Goal: Task Accomplishment & Management: Complete application form

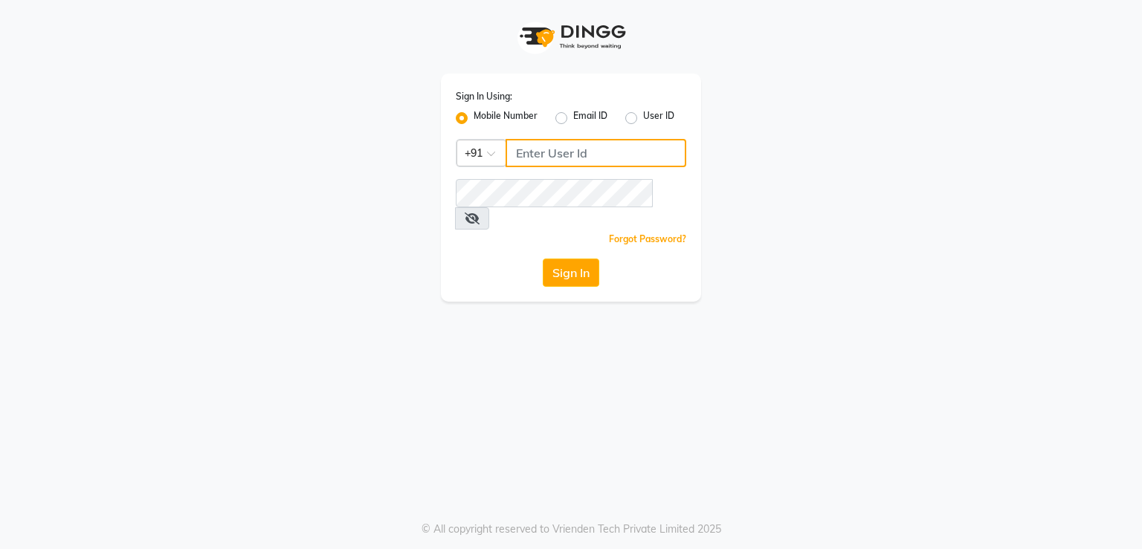
click at [615, 160] on input "Username" at bounding box center [595, 153] width 181 height 28
drag, startPoint x: 514, startPoint y: 158, endPoint x: 611, endPoint y: 153, distance: 97.5
click at [618, 153] on input "7378660660" at bounding box center [595, 153] width 181 height 28
type input "7378660660"
click at [574, 259] on button "Sign In" at bounding box center [571, 273] width 56 height 28
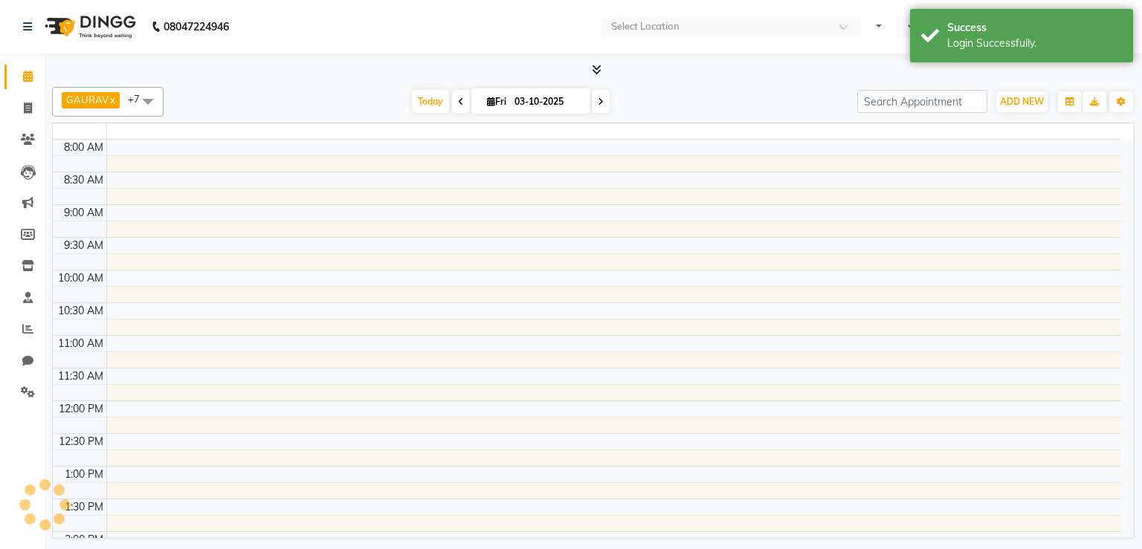
select select "en"
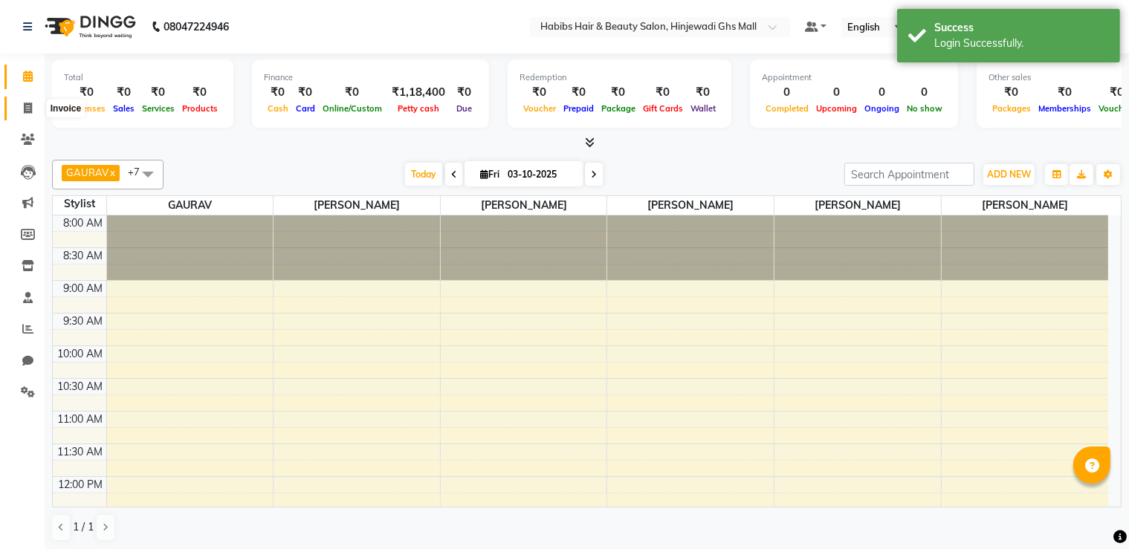
click at [24, 100] on span at bounding box center [28, 108] width 26 height 17
select select "service"
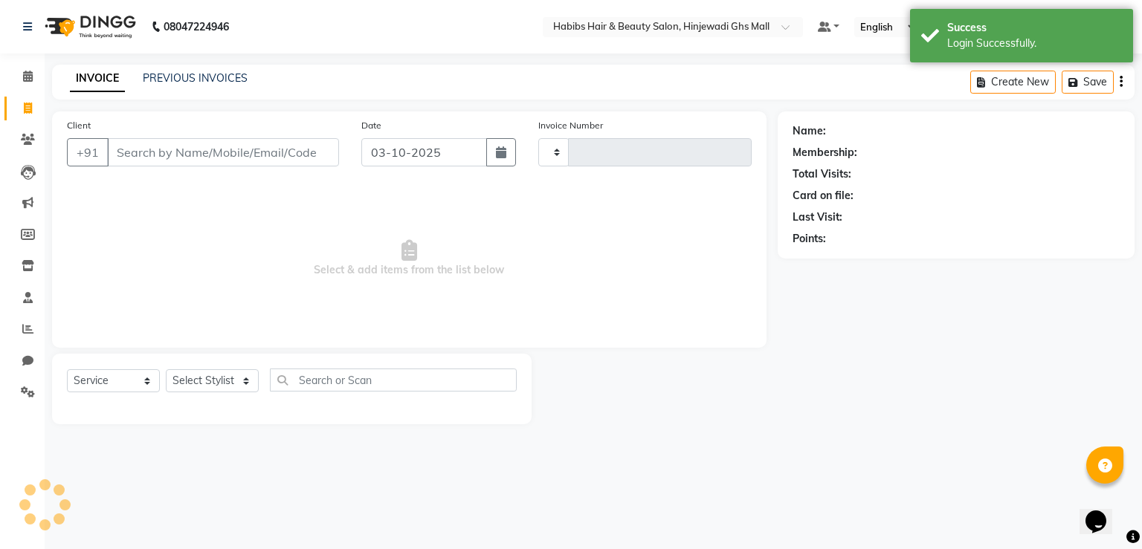
click at [291, 154] on input "Client" at bounding box center [223, 152] width 232 height 28
type input "1171"
select select "7463"
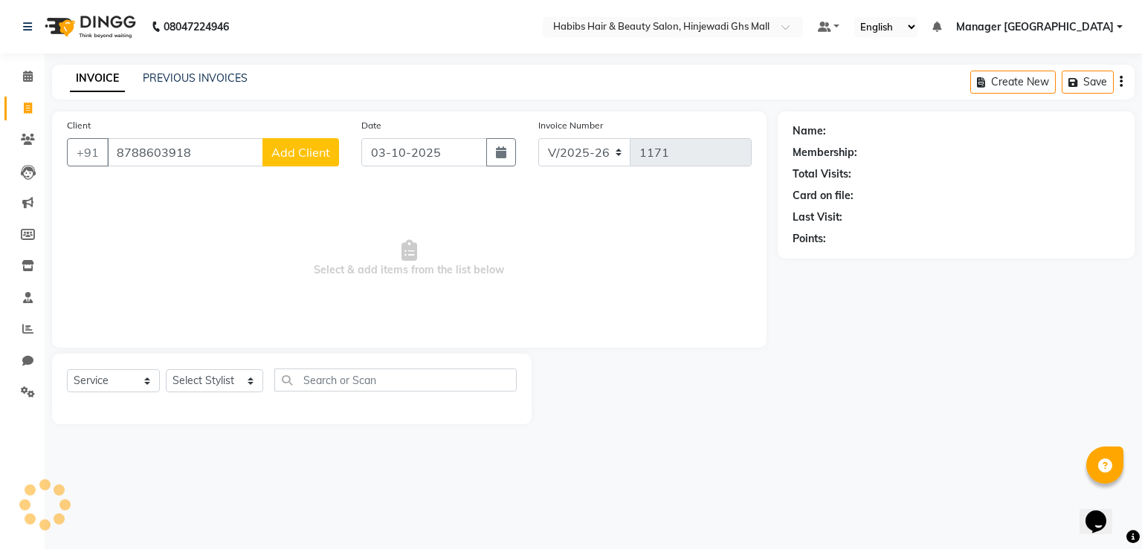
type input "8788603918"
click at [294, 160] on button "Add Client" at bounding box center [300, 152] width 77 height 28
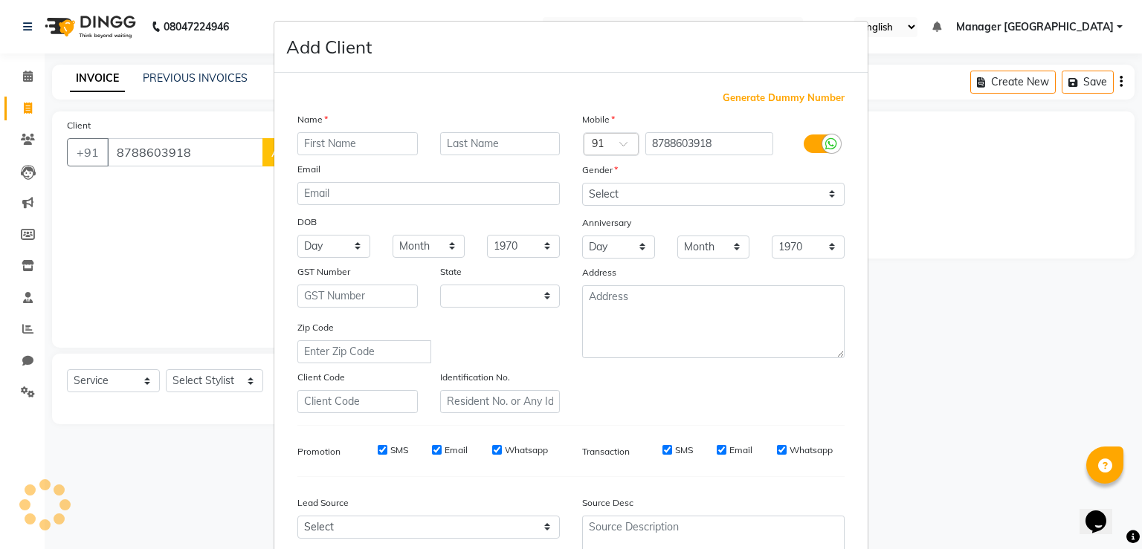
select select "22"
click at [383, 137] on input "text" at bounding box center [357, 143] width 120 height 23
type input "asha"
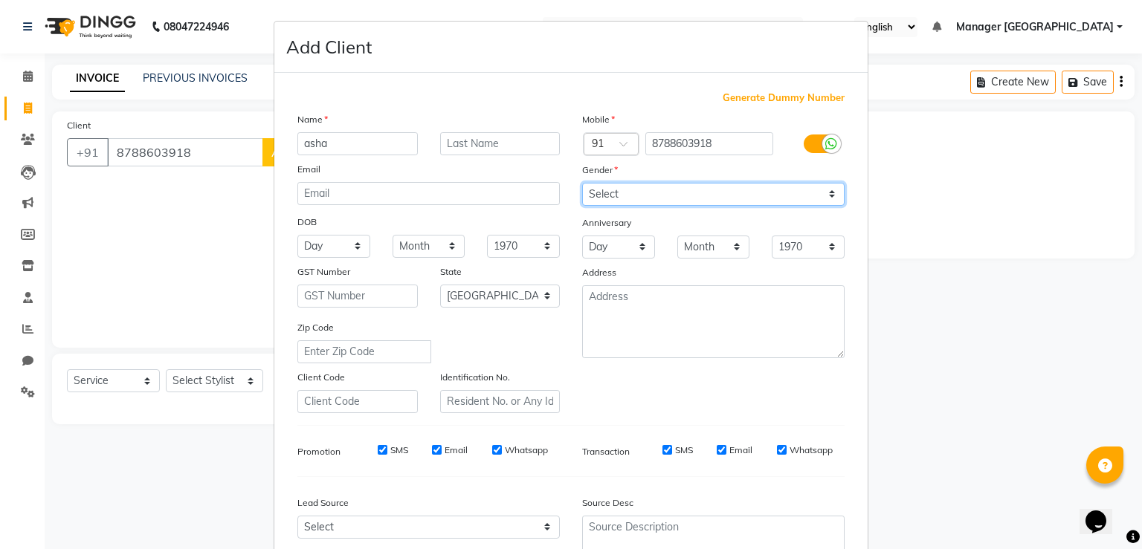
drag, startPoint x: 761, startPoint y: 204, endPoint x: 752, endPoint y: 204, distance: 8.9
click at [758, 204] on select "Select [DEMOGRAPHIC_DATA] [DEMOGRAPHIC_DATA] Other Prefer Not To Say" at bounding box center [713, 194] width 262 height 23
select select "[DEMOGRAPHIC_DATA]"
click at [582, 184] on select "Select [DEMOGRAPHIC_DATA] [DEMOGRAPHIC_DATA] Other Prefer Not To Say" at bounding box center [713, 194] width 262 height 23
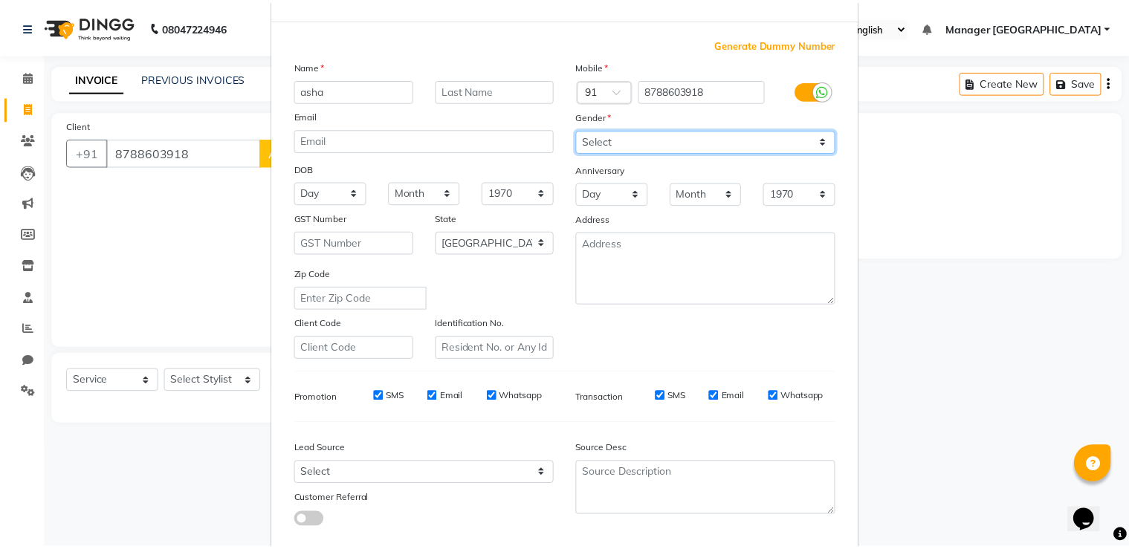
scroll to position [143, 0]
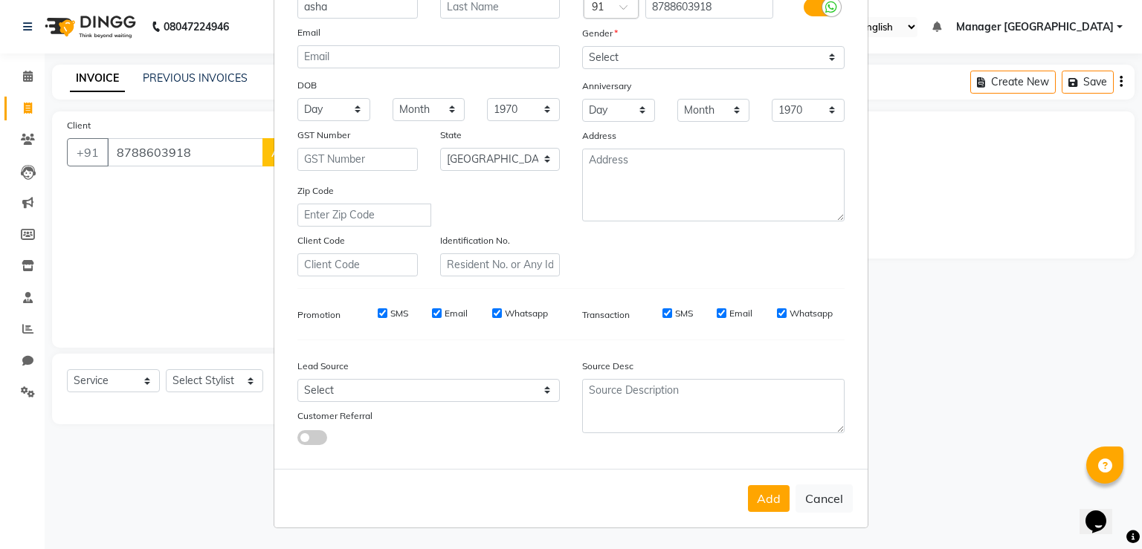
drag, startPoint x: 765, startPoint y: 485, endPoint x: 728, endPoint y: 485, distance: 37.2
click at [765, 485] on div "Add Cancel" at bounding box center [570, 498] width 593 height 59
drag, startPoint x: 755, startPoint y: 481, endPoint x: 768, endPoint y: 525, distance: 46.3
click at [755, 487] on div "Add Cancel" at bounding box center [570, 498] width 593 height 59
click at [771, 526] on div "Add Cancel" at bounding box center [570, 498] width 593 height 59
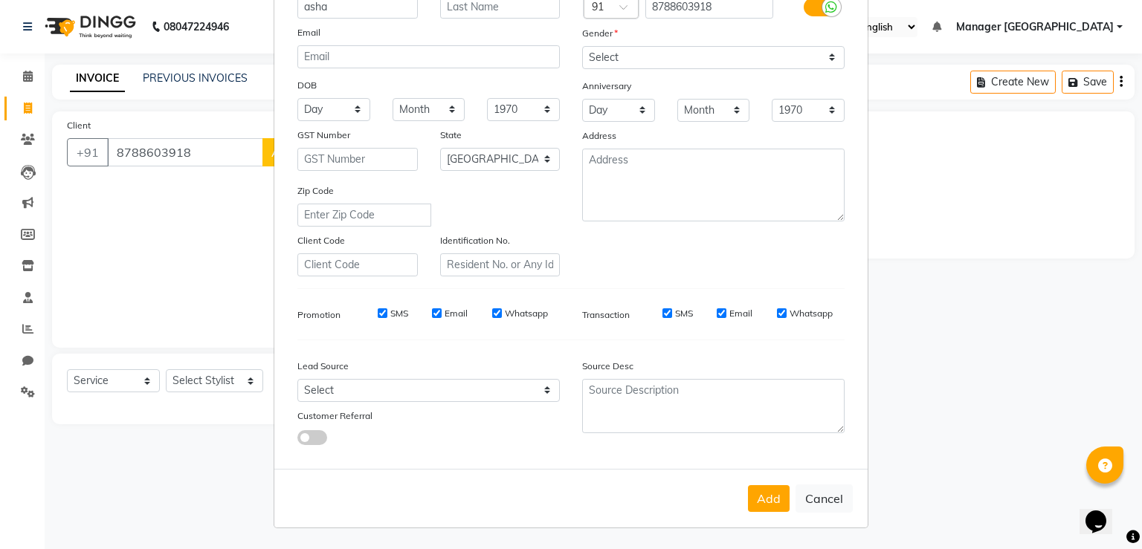
drag, startPoint x: 764, startPoint y: 503, endPoint x: 603, endPoint y: 503, distance: 160.5
click at [760, 502] on button "Add" at bounding box center [769, 498] width 42 height 27
click at [247, 388] on ngb-modal-window "Add Client Generate Dummy Number Name asha Email DOB Day 01 02 03 04 05 06 07 0…" at bounding box center [571, 274] width 1142 height 549
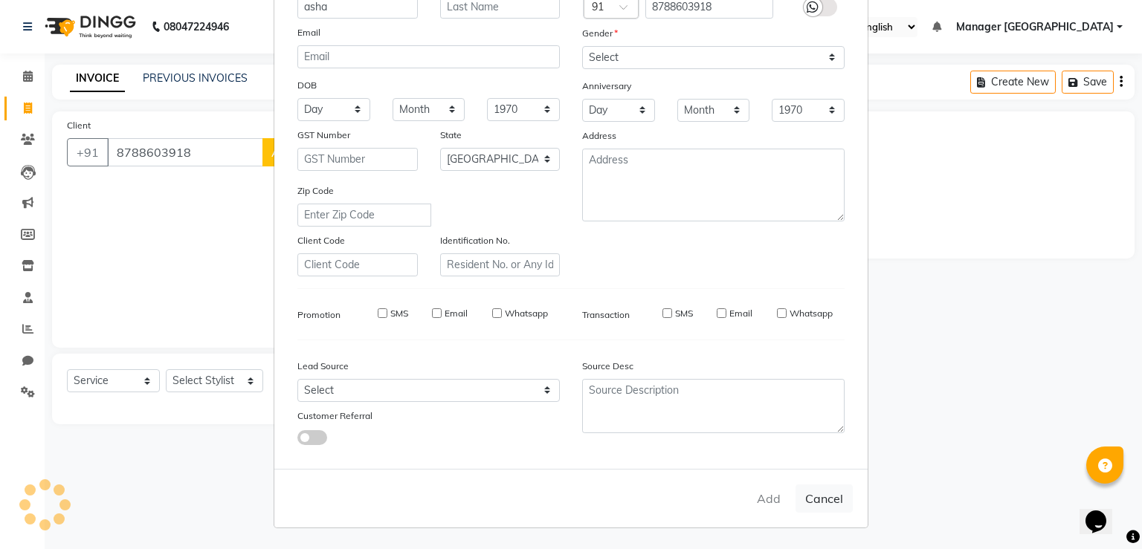
type input "87******18"
select select
select select "null"
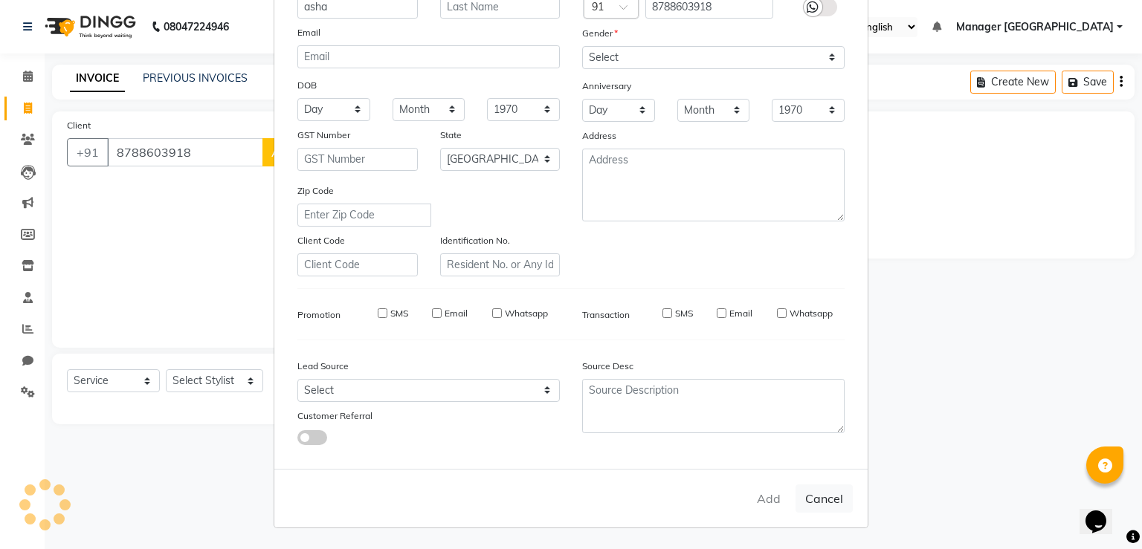
select select
checkbox input "false"
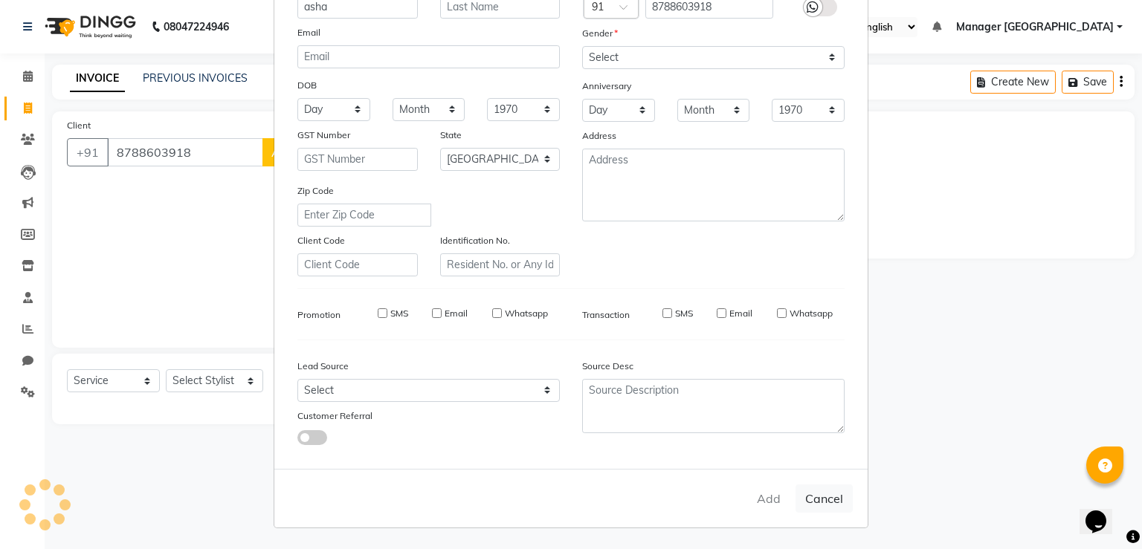
checkbox input "false"
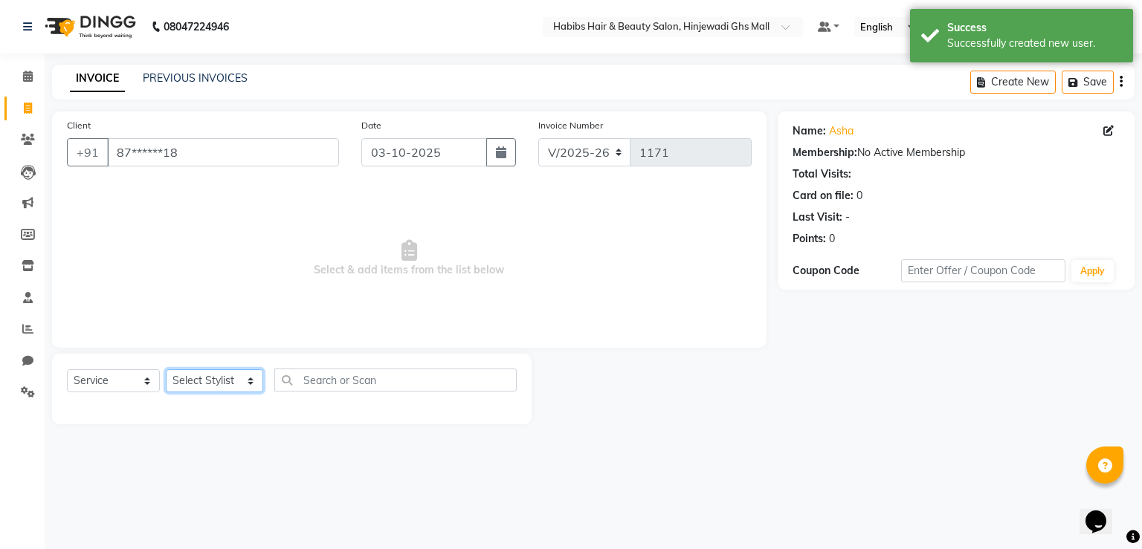
click at [247, 388] on select "Select Stylist GAURAV GURI [PERSON_NAME] Manager GHS MALL [PERSON_NAME] [PERSON…" at bounding box center [214, 380] width 97 height 23
click at [166, 370] on select "Select Stylist GAURAV GURI [PERSON_NAME] Manager GHS MALL [PERSON_NAME] [PERSON…" at bounding box center [214, 380] width 97 height 23
click at [378, 386] on input "text" at bounding box center [395, 380] width 243 height 23
click at [117, 381] on select "Select Service Product Membership Package Voucher Prepaid Gift Card" at bounding box center [113, 380] width 93 height 23
click at [229, 389] on select "Select Stylist GAURAV GURI [PERSON_NAME] Manager GHS MALL [PERSON_NAME] [PERSON…" at bounding box center [214, 380] width 97 height 23
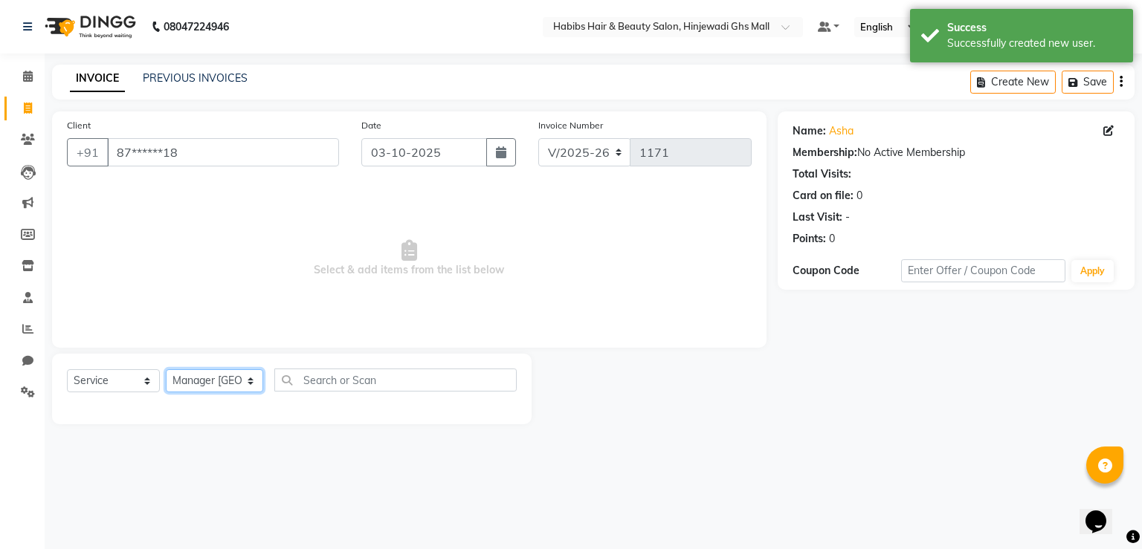
select select "88335"
click at [166, 370] on select "Select Stylist GAURAV GURI [PERSON_NAME] Manager GHS MALL [PERSON_NAME] [PERSON…" at bounding box center [214, 380] width 97 height 23
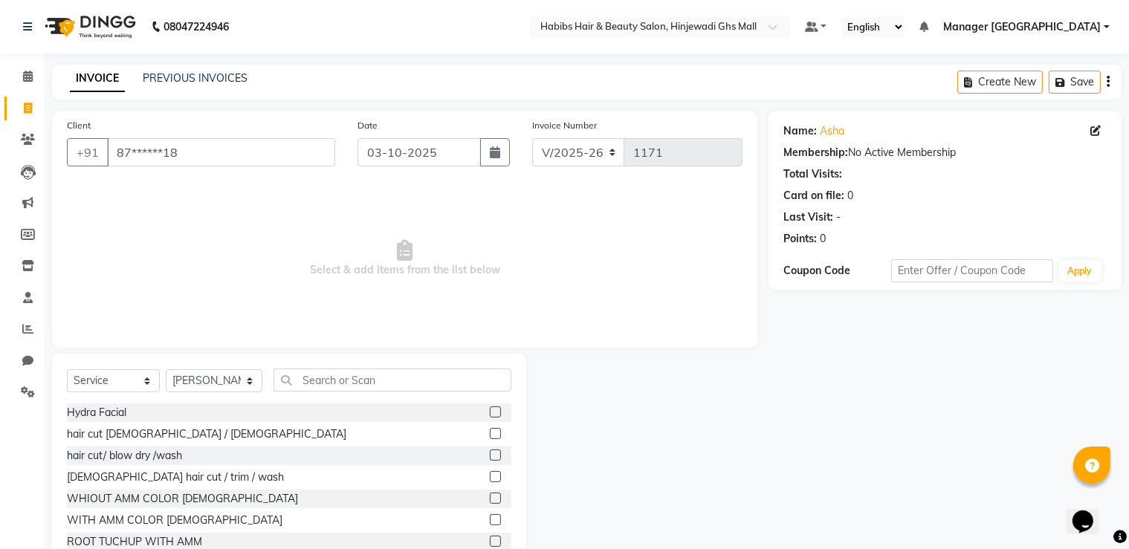
click at [490, 459] on label at bounding box center [495, 455] width 11 height 11
click at [490, 459] on input "checkbox" at bounding box center [495, 456] width 10 height 10
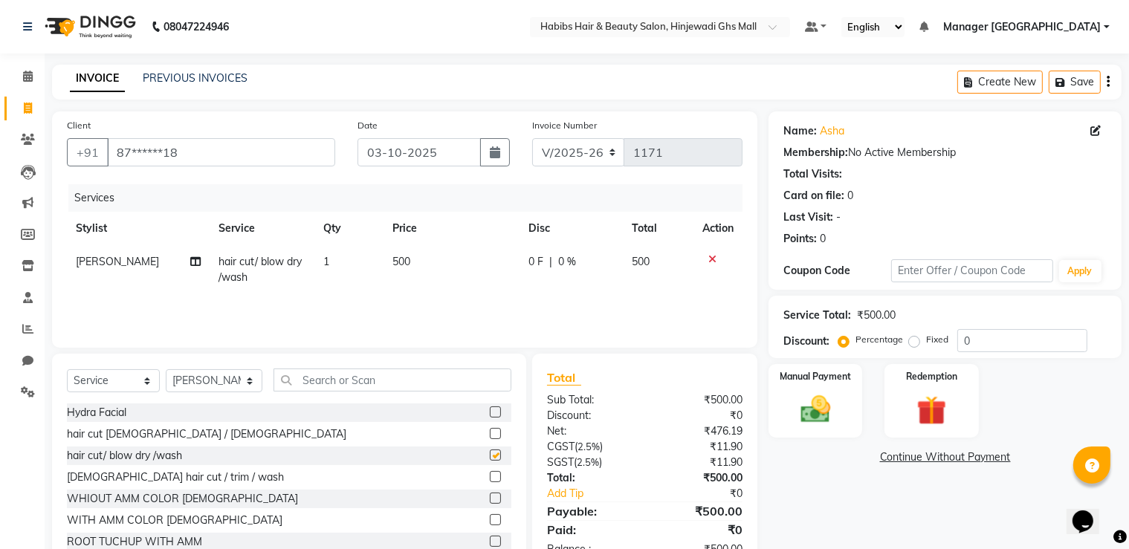
checkbox input "false"
click at [794, 414] on img at bounding box center [816, 410] width 50 height 36
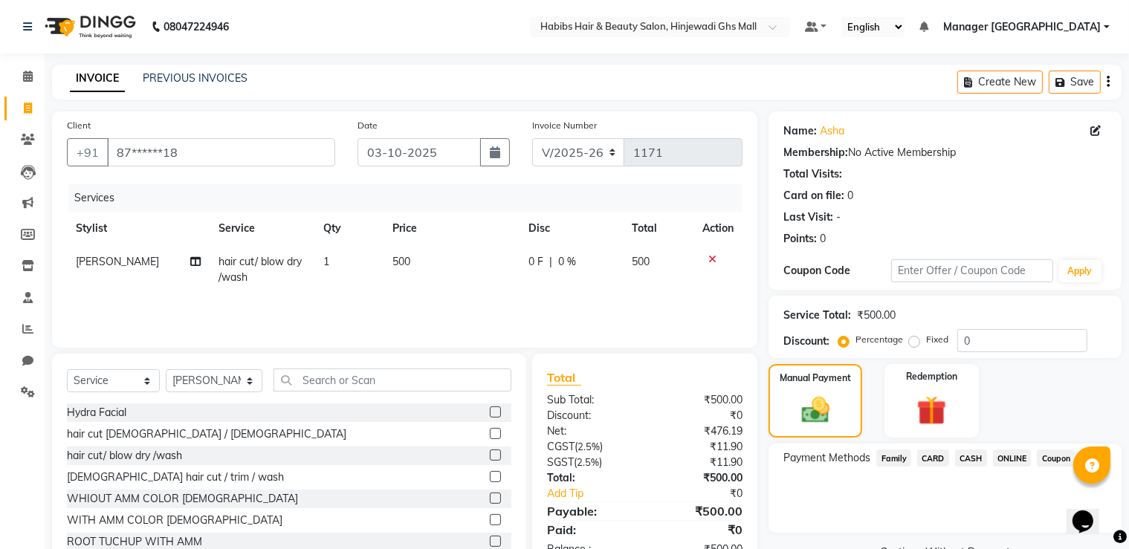
drag, startPoint x: 1027, startPoint y: 462, endPoint x: 1028, endPoint y: 505, distance: 43.1
click at [1027, 467] on div "ONLINE" at bounding box center [1009, 460] width 45 height 20
click at [1003, 462] on span "ONLINE" at bounding box center [1012, 458] width 39 height 17
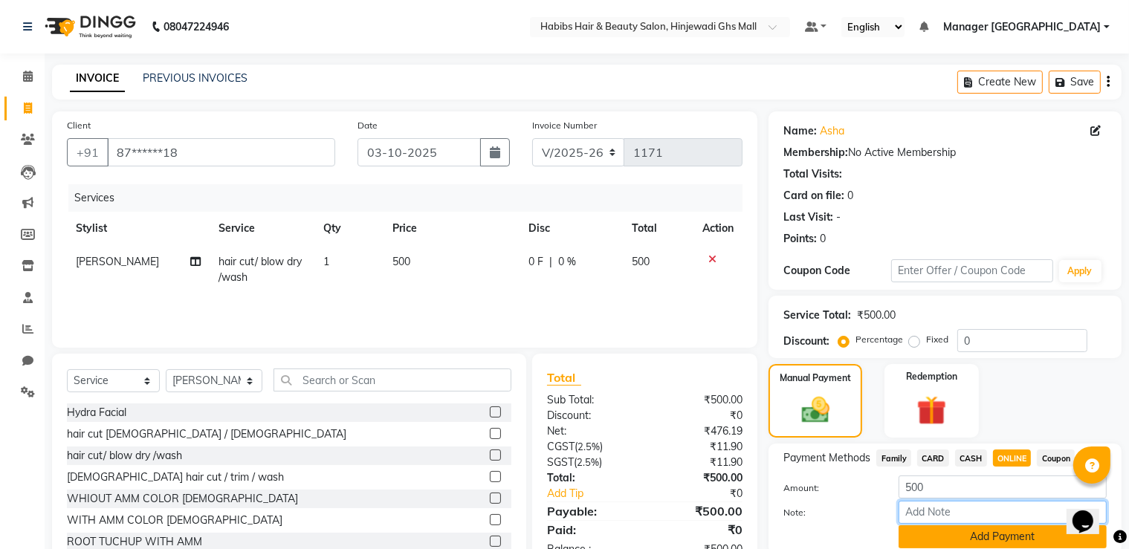
click at [960, 528] on div "Amount: 500 Note: Add Payment" at bounding box center [944, 512] width 323 height 73
click at [958, 530] on button "Add Payment" at bounding box center [1003, 536] width 208 height 23
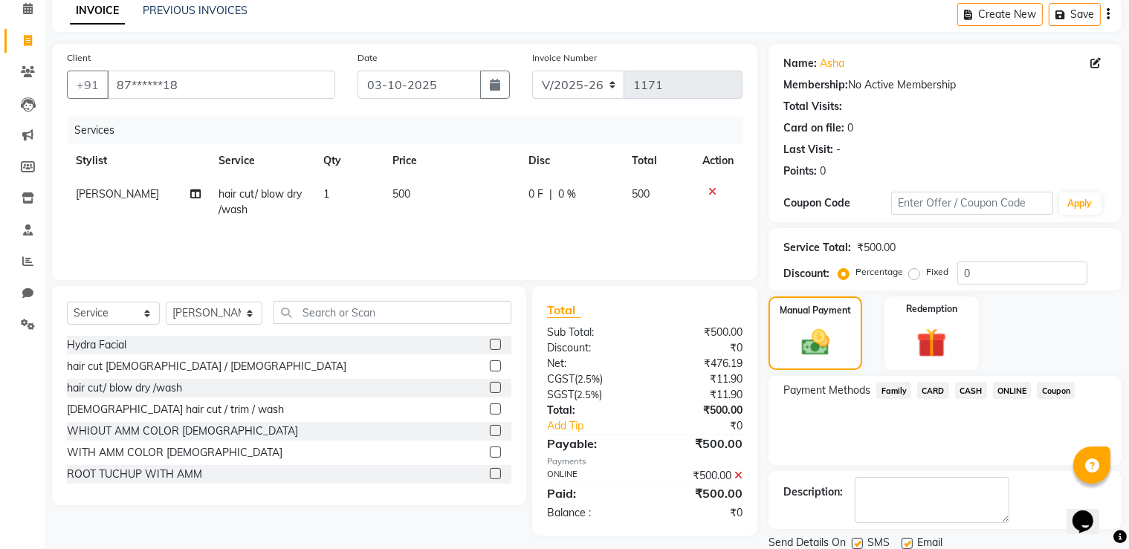
scroll to position [120, 0]
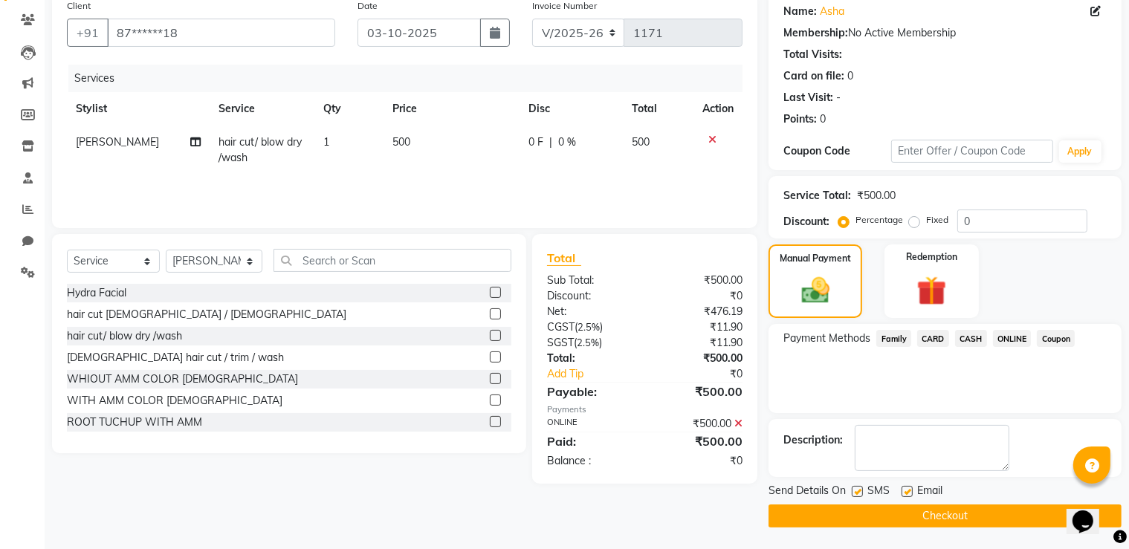
drag, startPoint x: 851, startPoint y: 517, endPoint x: 847, endPoint y: 500, distance: 16.8
click at [850, 508] on button "Checkout" at bounding box center [944, 516] width 353 height 23
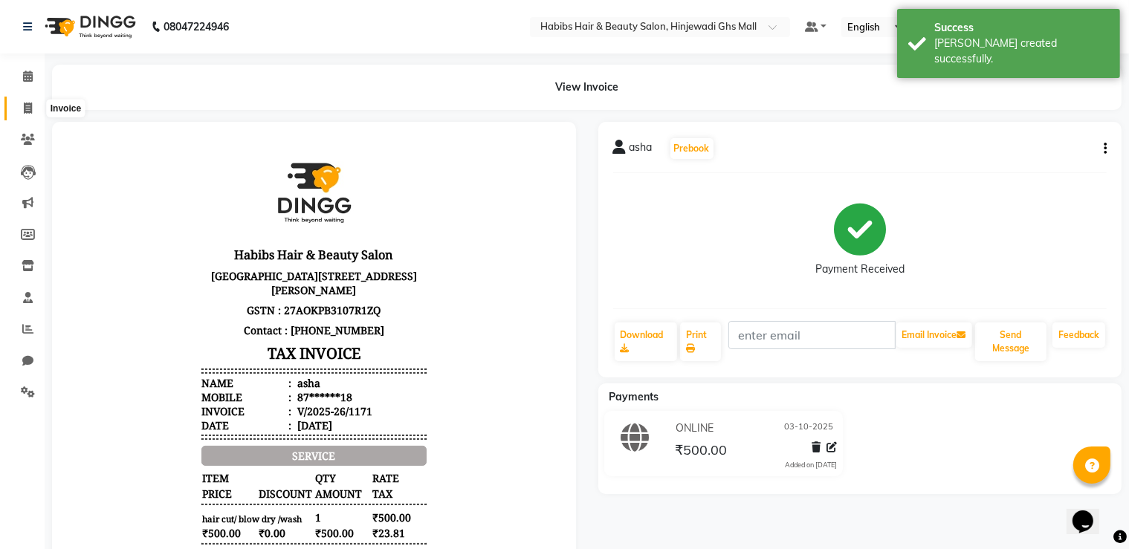
click at [19, 109] on span at bounding box center [28, 108] width 26 height 17
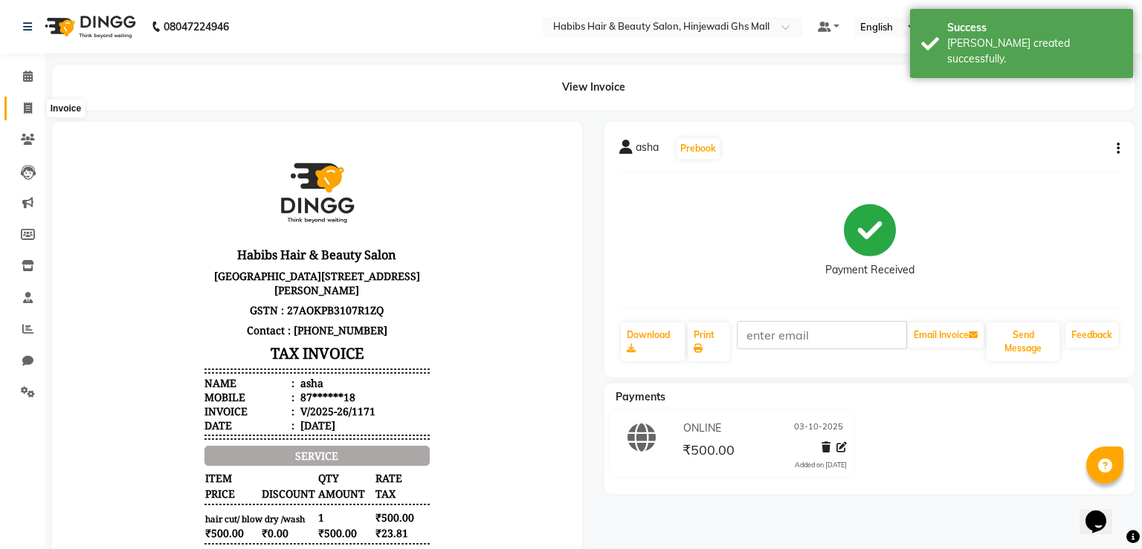
select select "7463"
select select "service"
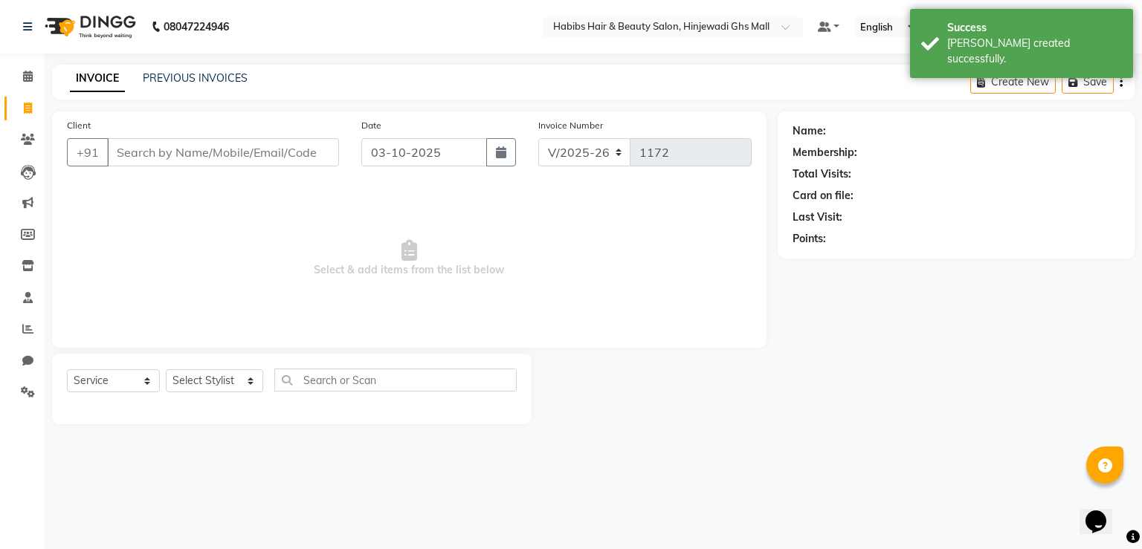
click at [179, 158] on input "Client" at bounding box center [223, 152] width 232 height 28
type input "j"
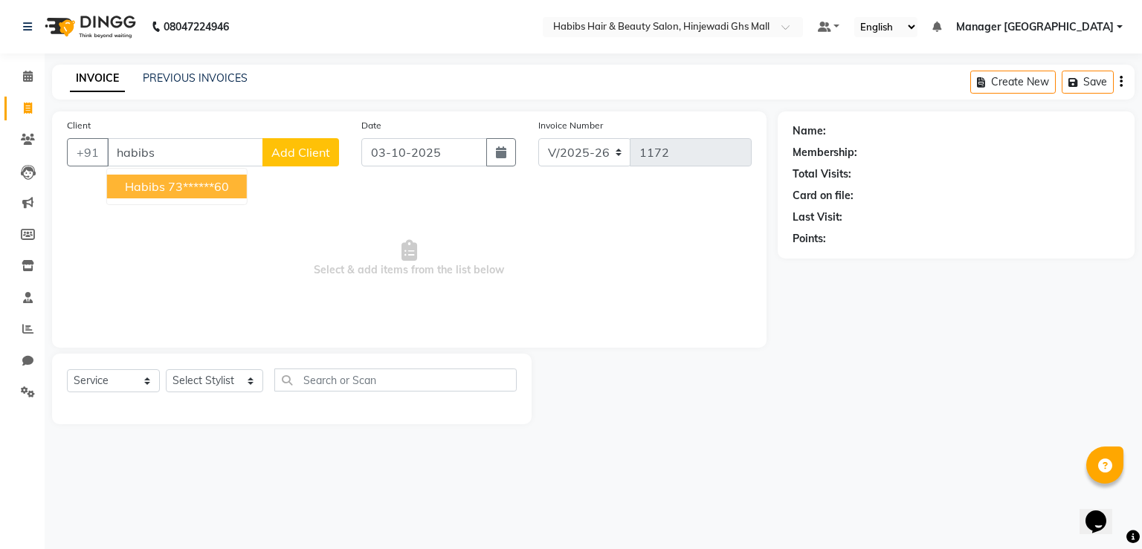
click at [191, 190] on ngb-highlight "73******60" at bounding box center [198, 186] width 61 height 15
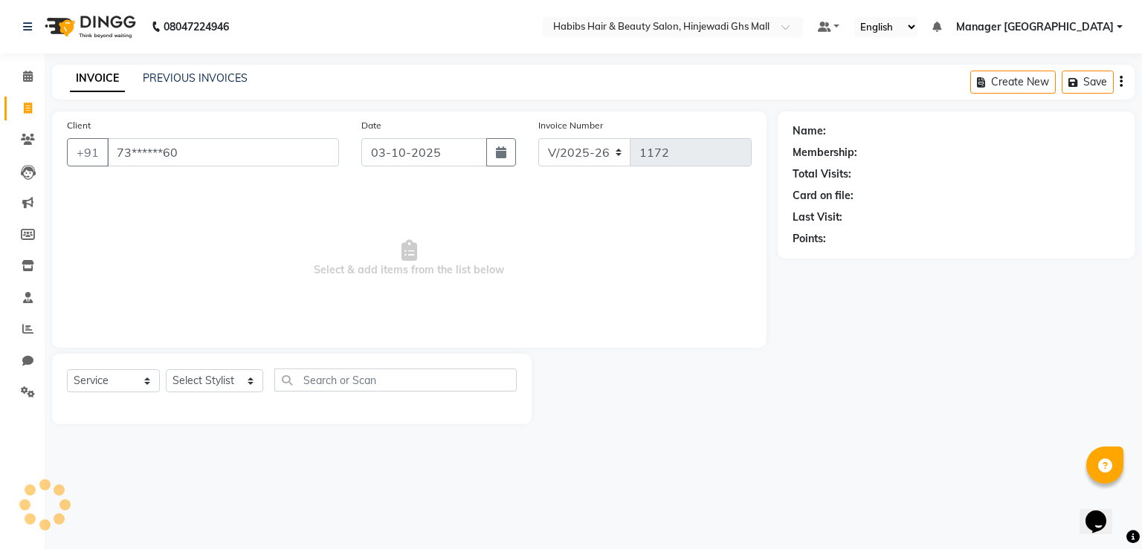
type input "73******60"
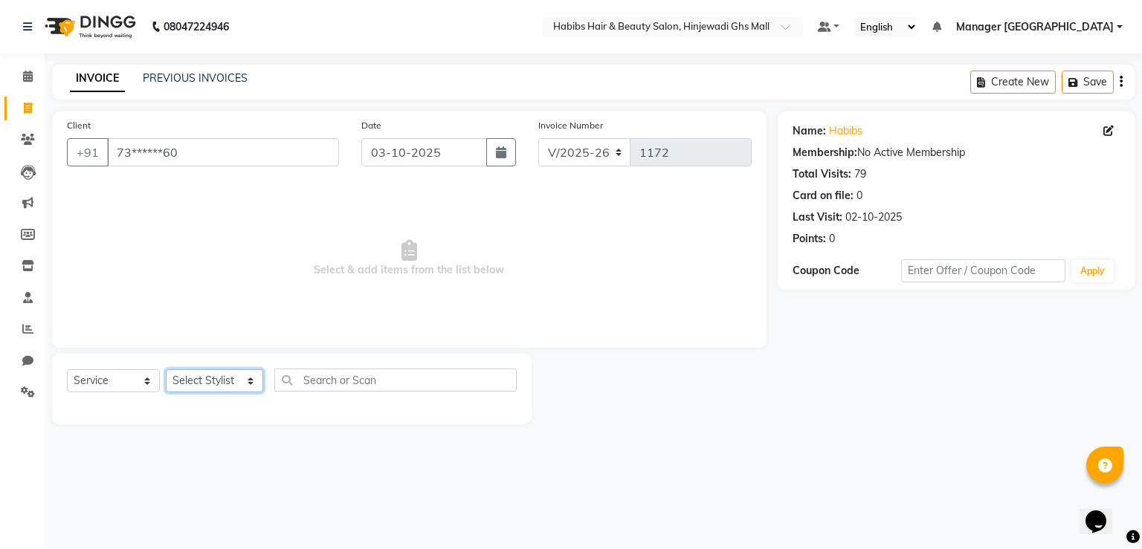
click at [239, 383] on select "Select Stylist GAURAV GURI [PERSON_NAME] Manager GHS MALL [PERSON_NAME] [PERSON…" at bounding box center [214, 380] width 97 height 23
select select "88335"
click at [166, 370] on select "Select Stylist GAURAV GURI [PERSON_NAME] Manager GHS MALL [PERSON_NAME] [PERSON…" at bounding box center [214, 380] width 97 height 23
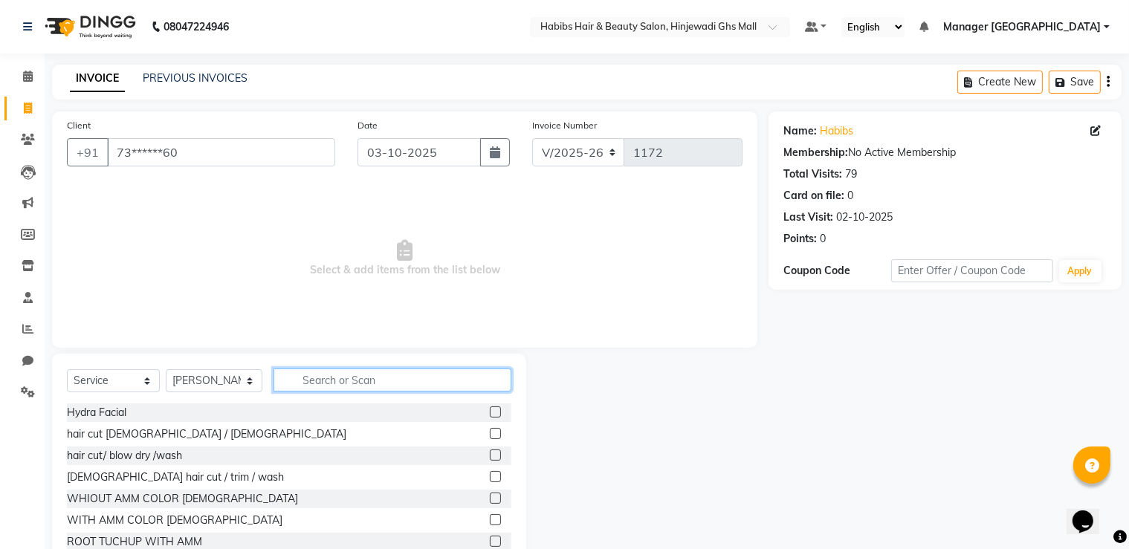
click at [365, 377] on input "text" at bounding box center [392, 380] width 238 height 23
click at [475, 430] on div "hair cut [DEMOGRAPHIC_DATA] / [DEMOGRAPHIC_DATA]" at bounding box center [289, 434] width 444 height 19
drag, startPoint x: 482, startPoint y: 434, endPoint x: 490, endPoint y: 430, distance: 9.3
click at [490, 433] on label at bounding box center [495, 433] width 11 height 11
click at [490, 433] on input "checkbox" at bounding box center [495, 435] width 10 height 10
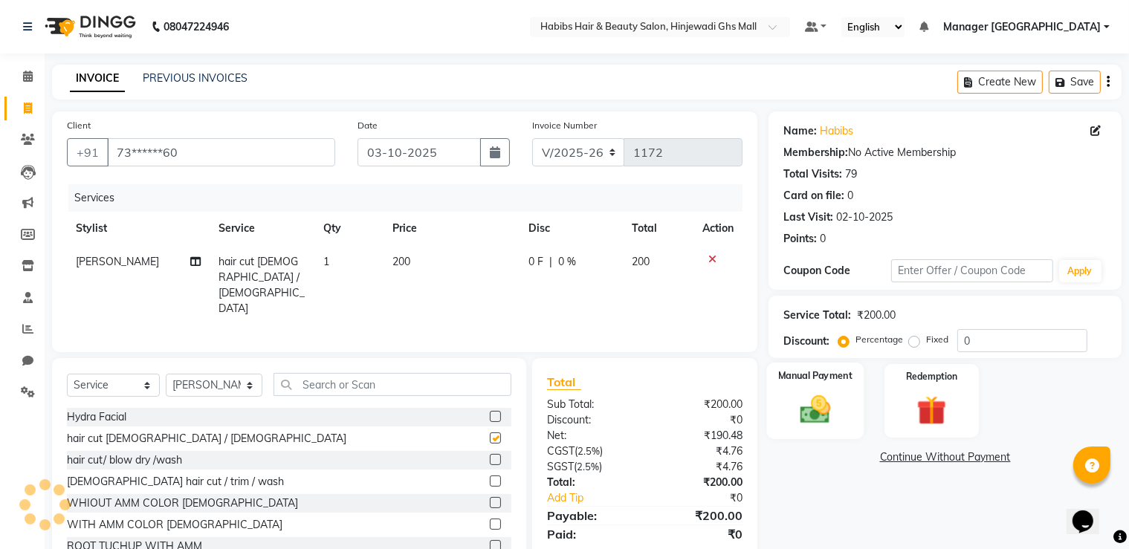
checkbox input "false"
click at [830, 409] on img at bounding box center [816, 410] width 50 height 36
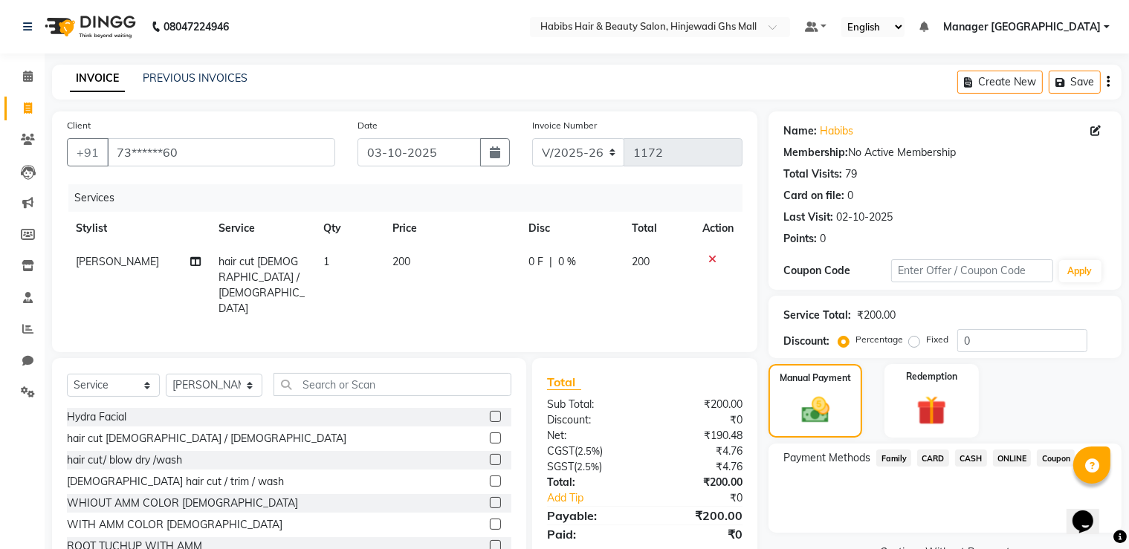
drag, startPoint x: 1016, startPoint y: 458, endPoint x: 1014, endPoint y: 468, distance: 10.6
click at [1014, 458] on span "ONLINE" at bounding box center [1012, 458] width 39 height 17
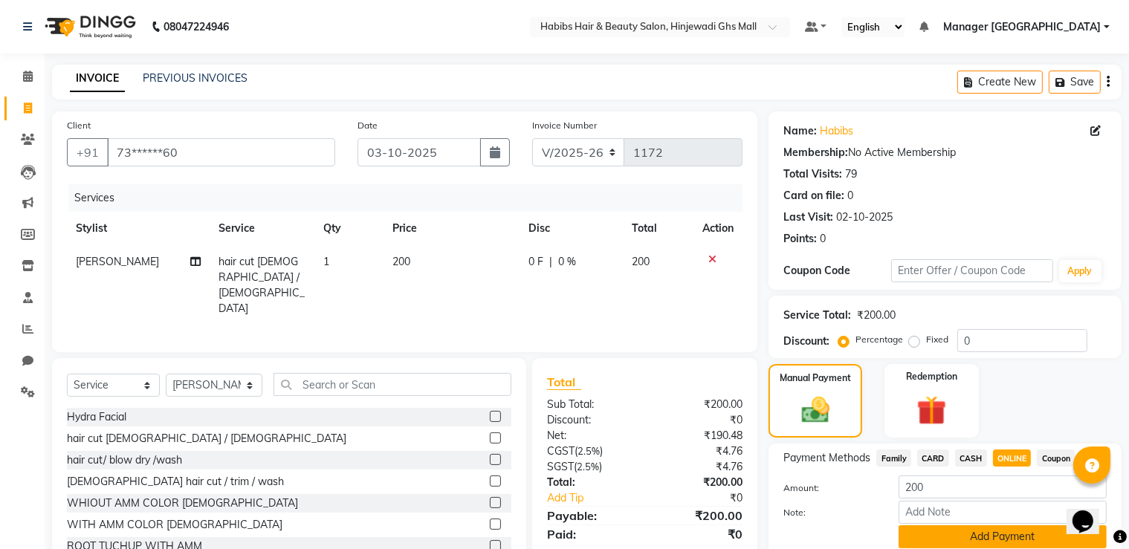
click at [1014, 527] on div "Amount: 200 Note: Add Payment" at bounding box center [944, 512] width 323 height 73
click at [1012, 531] on button "Add Payment" at bounding box center [1003, 536] width 208 height 23
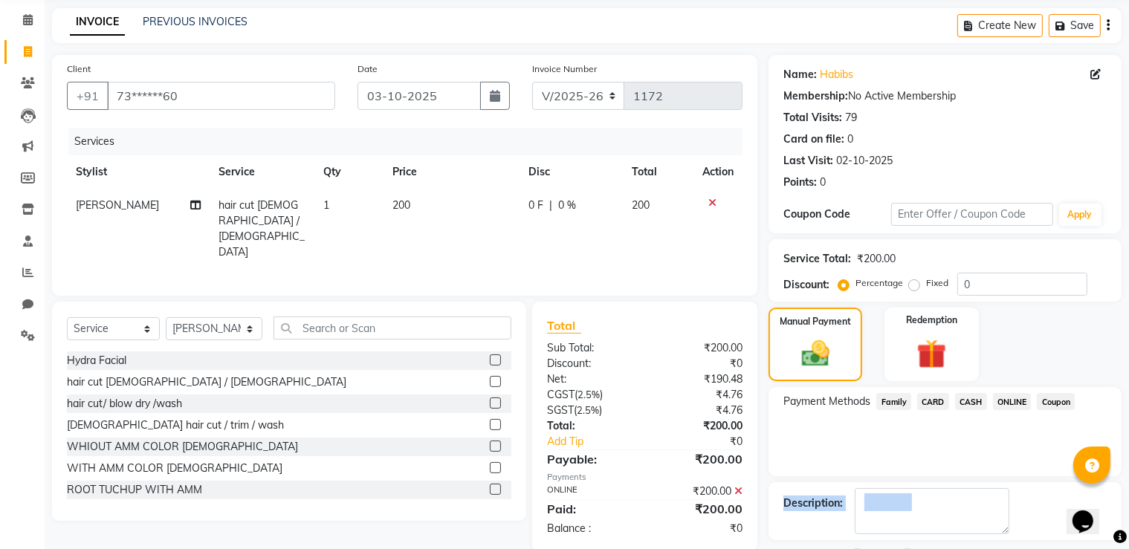
scroll to position [120, 0]
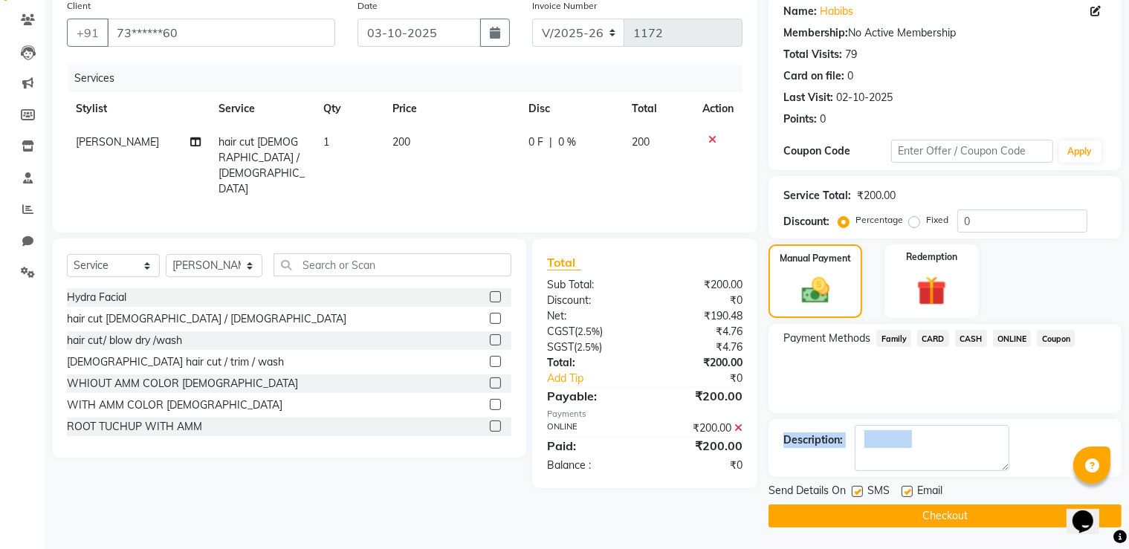
click at [1001, 511] on button "Checkout" at bounding box center [944, 516] width 353 height 23
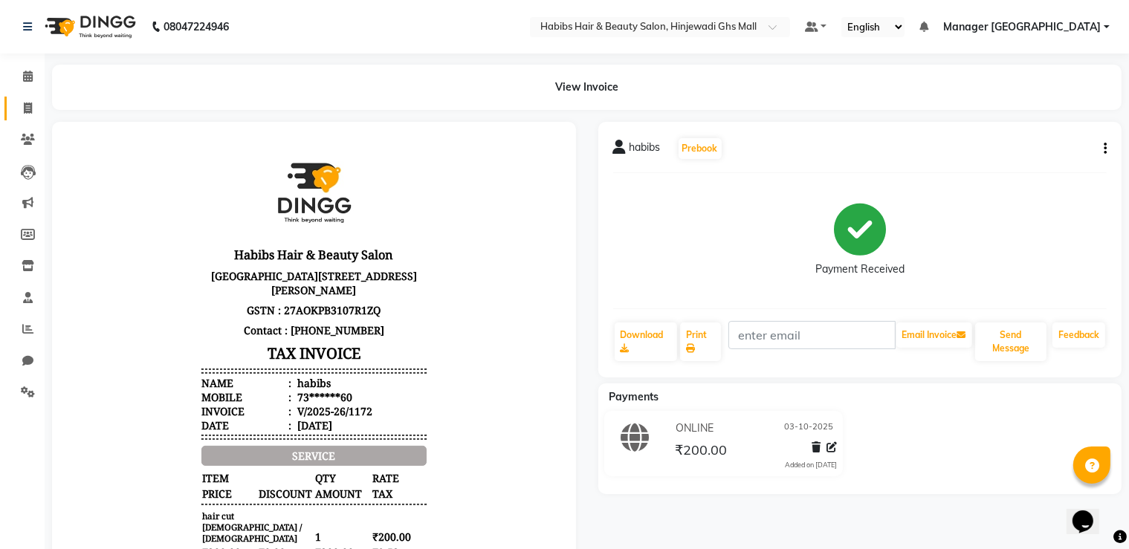
click at [10, 100] on link "Invoice" at bounding box center [22, 109] width 36 height 25
select select "service"
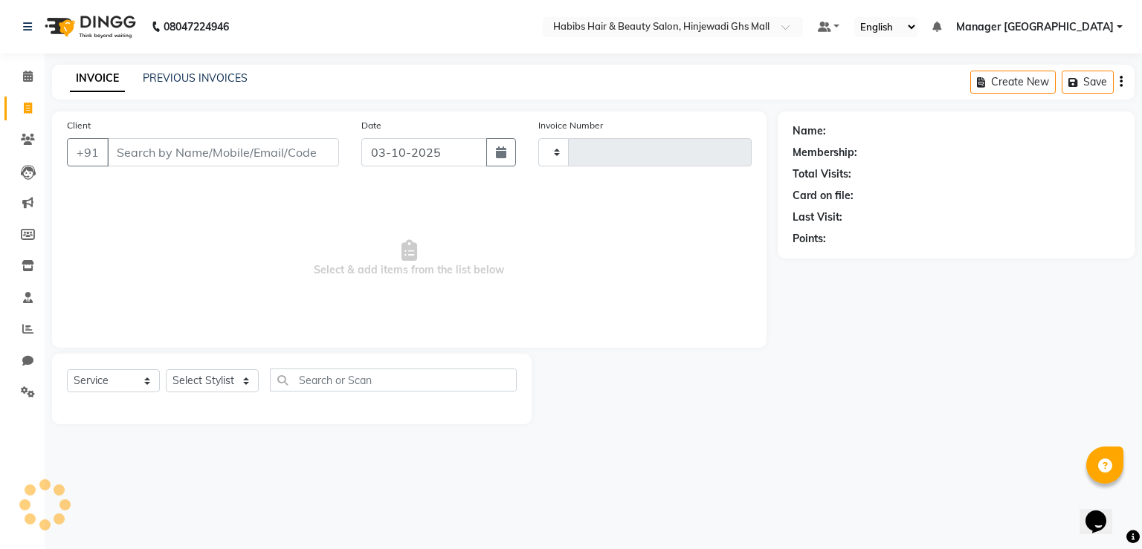
type input "1173"
select select "7463"
click at [250, 153] on input "Client" at bounding box center [223, 152] width 232 height 28
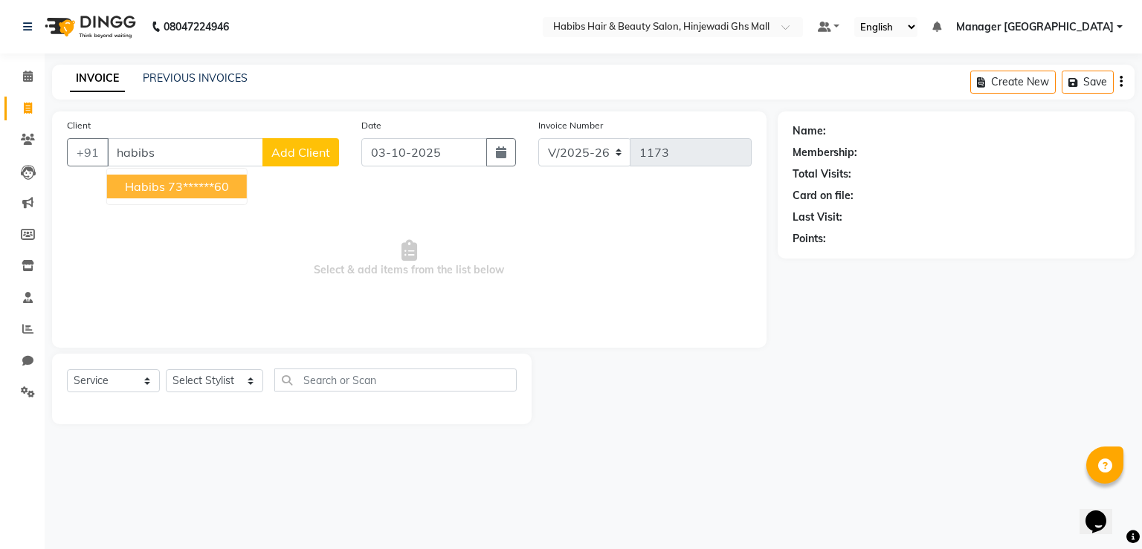
click at [124, 188] on button "habibs 73******60" at bounding box center [177, 187] width 140 height 24
type input "73******60"
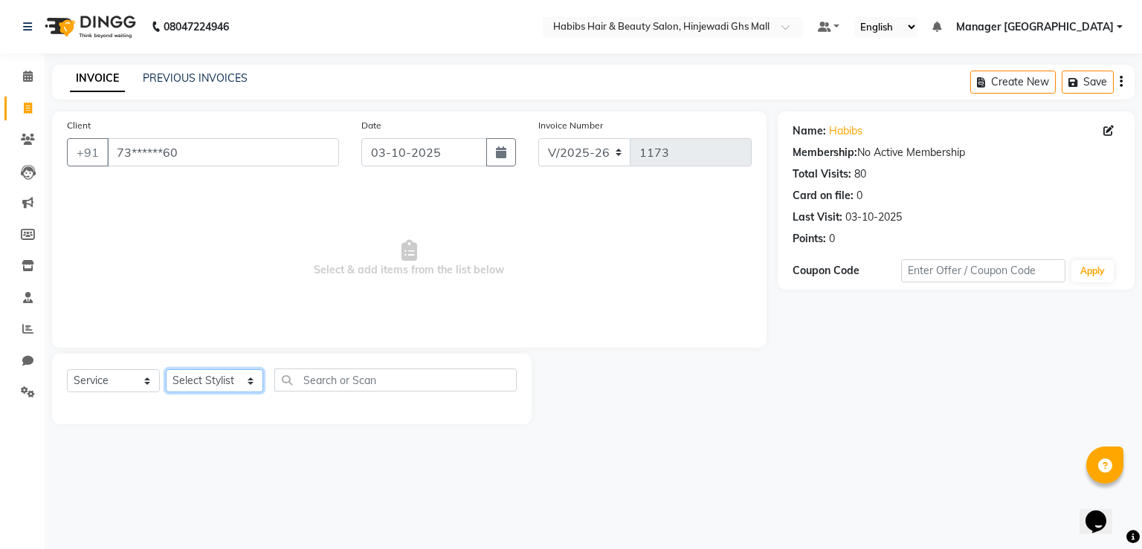
click at [241, 388] on select "Select Stylist GAURAV GURI [PERSON_NAME] Manager GHS MALL [PERSON_NAME] [PERSON…" at bounding box center [214, 380] width 97 height 23
select select "88335"
click at [166, 370] on select "Select Stylist GAURAV GURI [PERSON_NAME] Manager GHS MALL [PERSON_NAME] [PERSON…" at bounding box center [214, 380] width 97 height 23
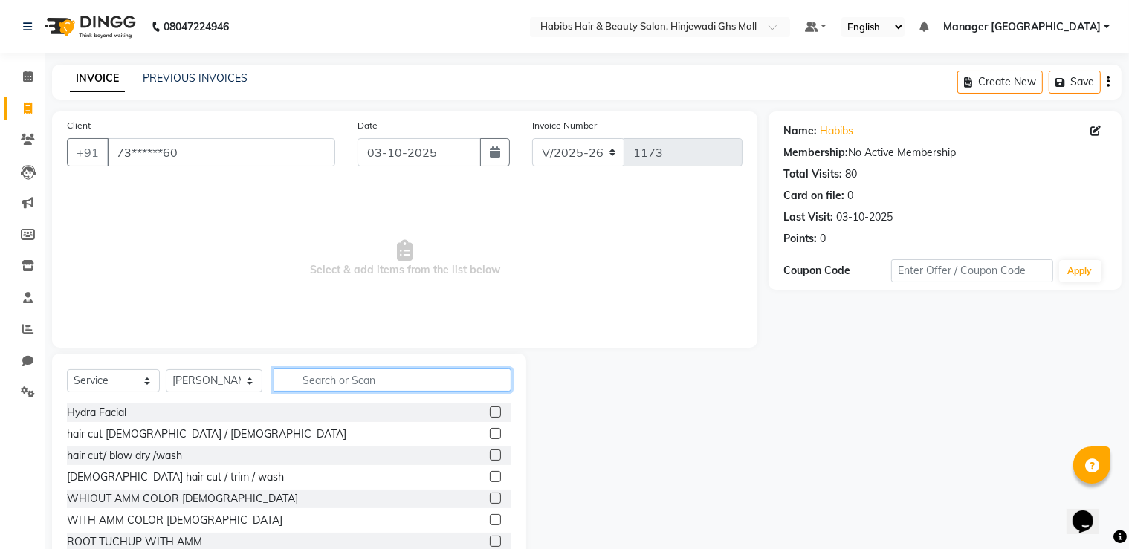
click at [394, 389] on input "text" at bounding box center [392, 380] width 238 height 23
click at [490, 432] on label at bounding box center [495, 433] width 11 height 11
click at [490, 432] on input "checkbox" at bounding box center [495, 435] width 10 height 10
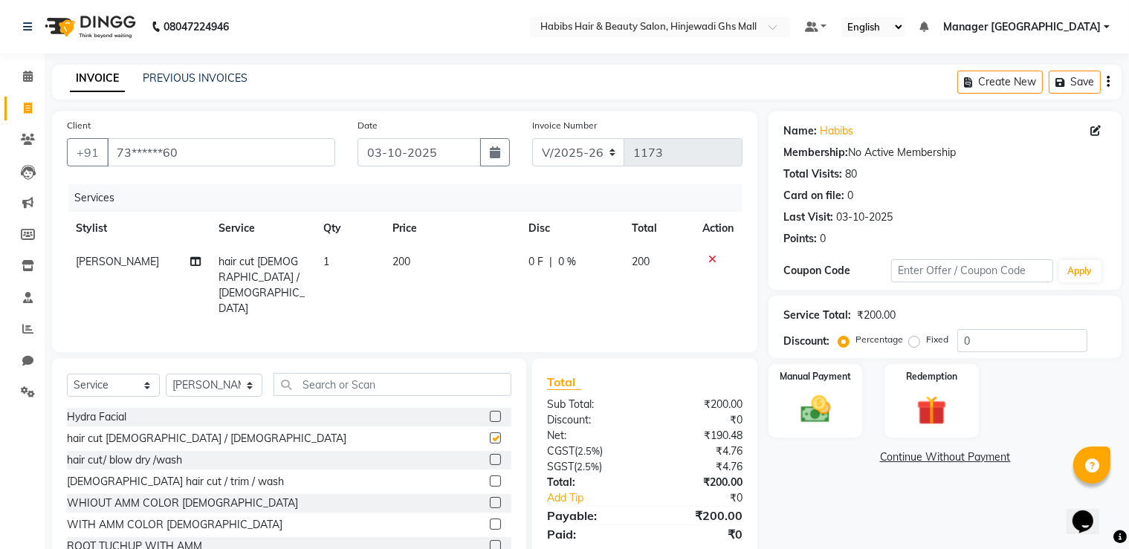
checkbox input "false"
click at [819, 401] on img at bounding box center [816, 410] width 50 height 36
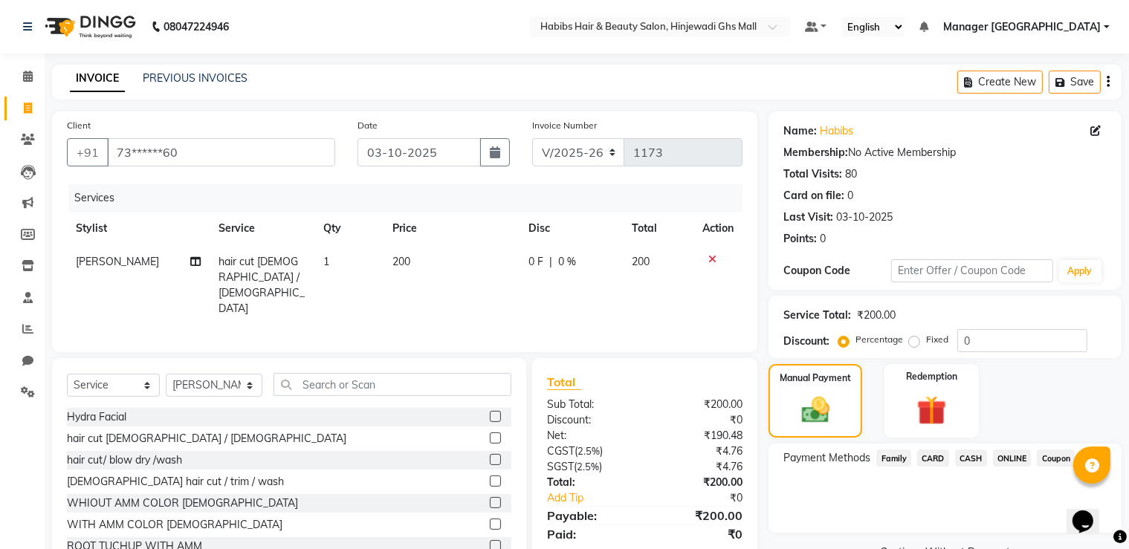
click at [1023, 462] on span "ONLINE" at bounding box center [1012, 458] width 39 height 17
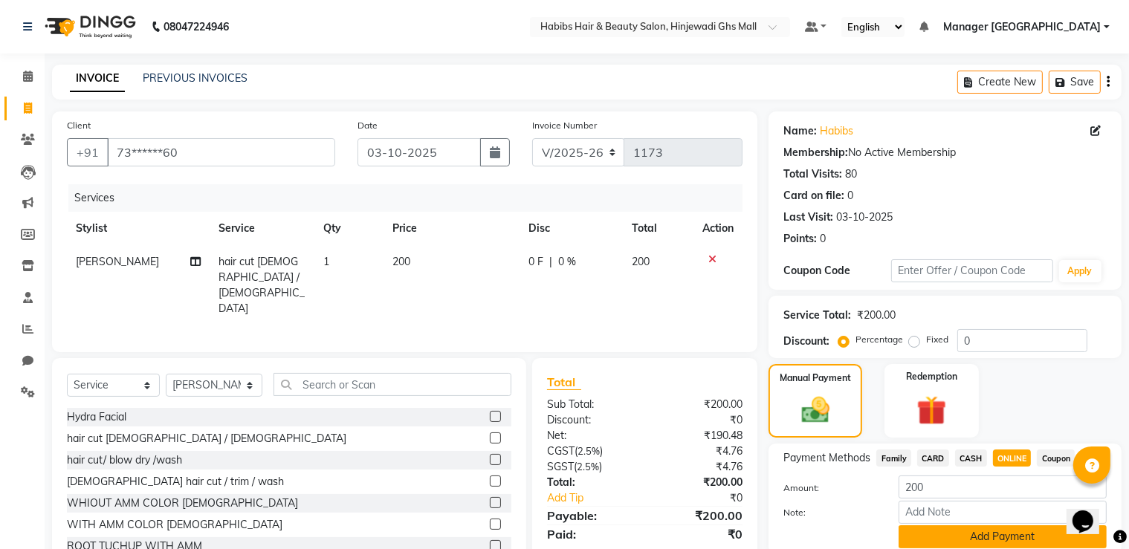
click at [1017, 540] on button "Add Payment" at bounding box center [1003, 536] width 208 height 23
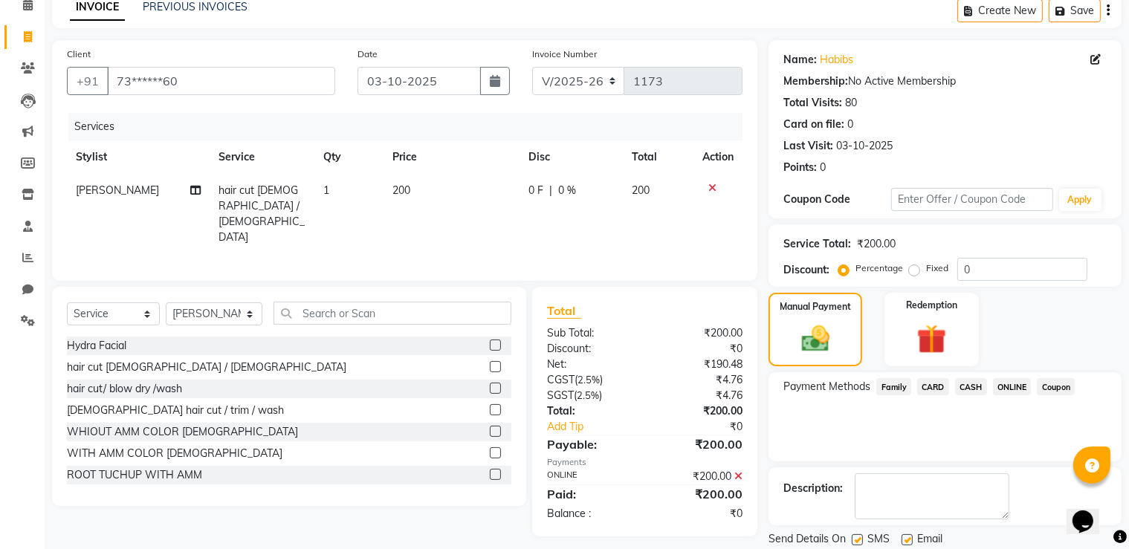
scroll to position [120, 0]
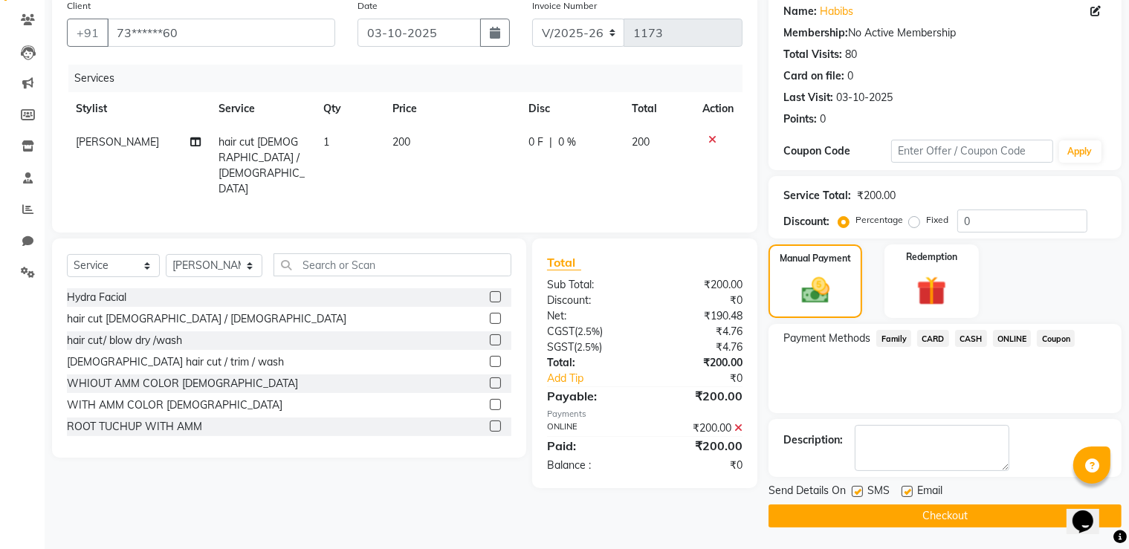
click at [978, 520] on button "Checkout" at bounding box center [944, 516] width 353 height 23
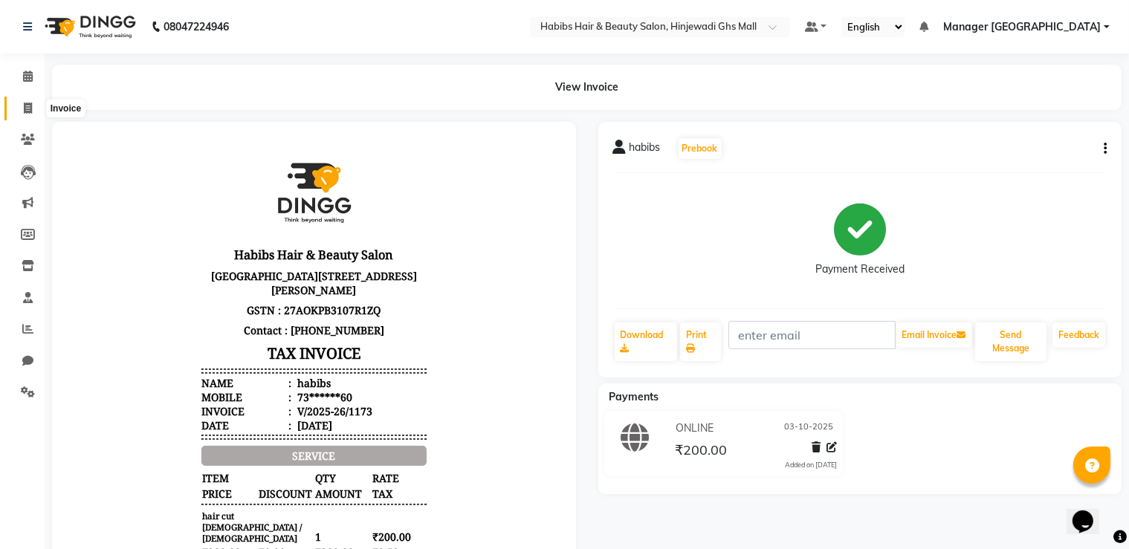
click at [18, 110] on span at bounding box center [28, 108] width 26 height 17
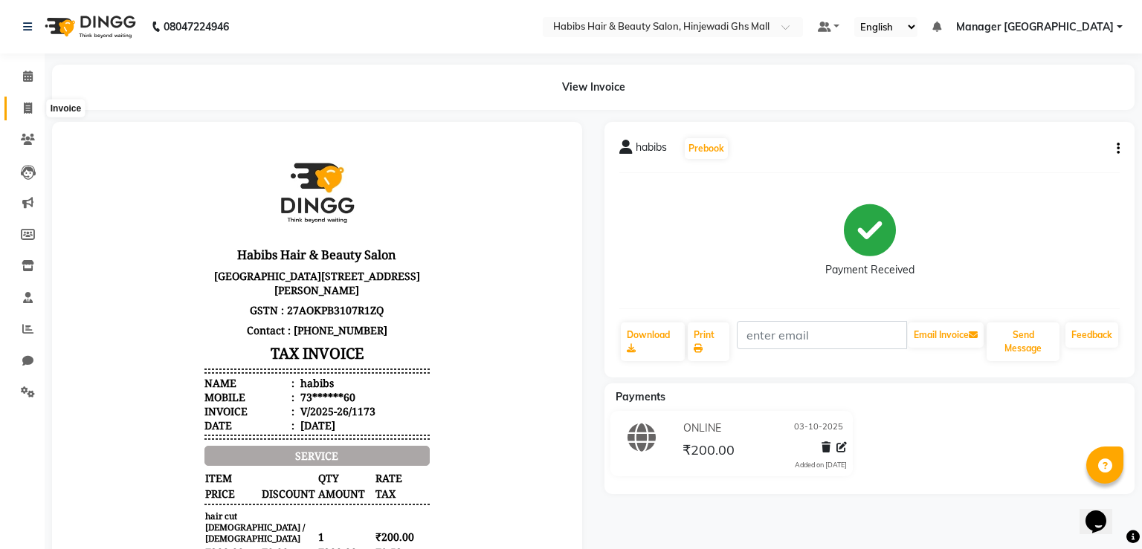
select select "service"
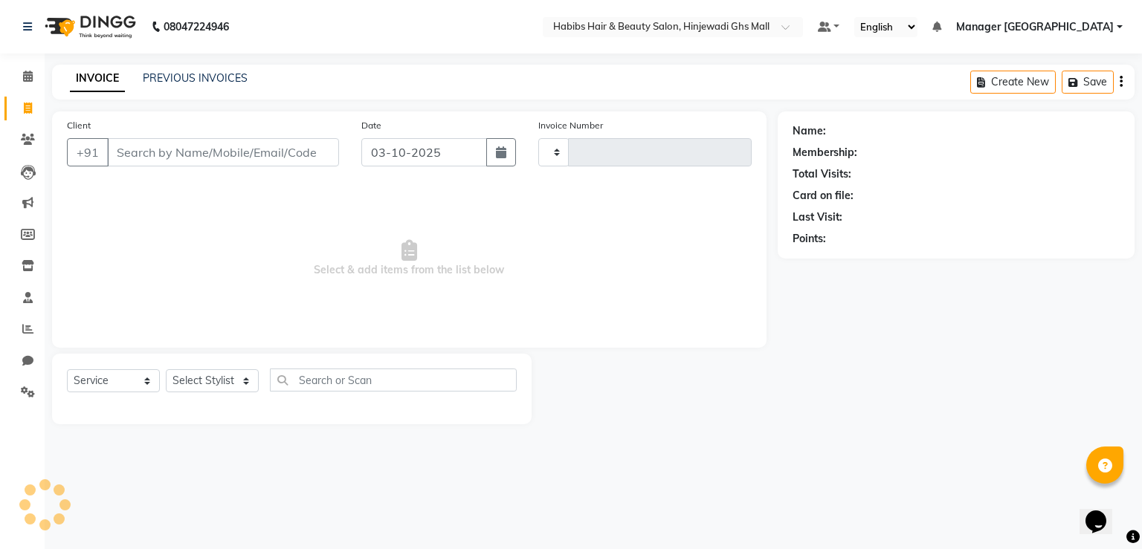
type input "1174"
select select "7463"
click at [247, 140] on input "Client" at bounding box center [223, 152] width 232 height 28
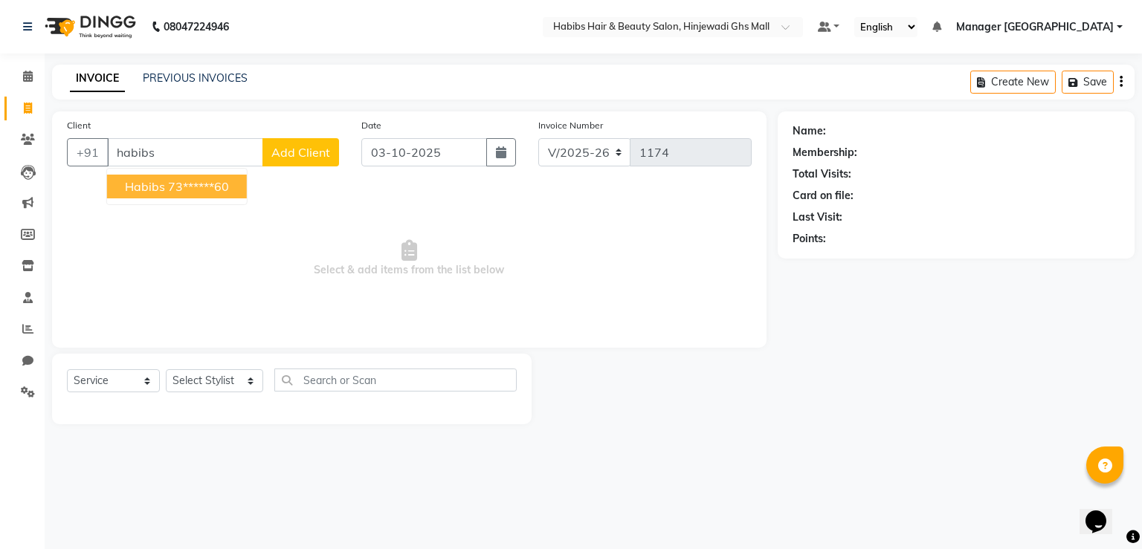
click at [183, 197] on button "habibs 73******60" at bounding box center [177, 187] width 140 height 24
type input "73******60"
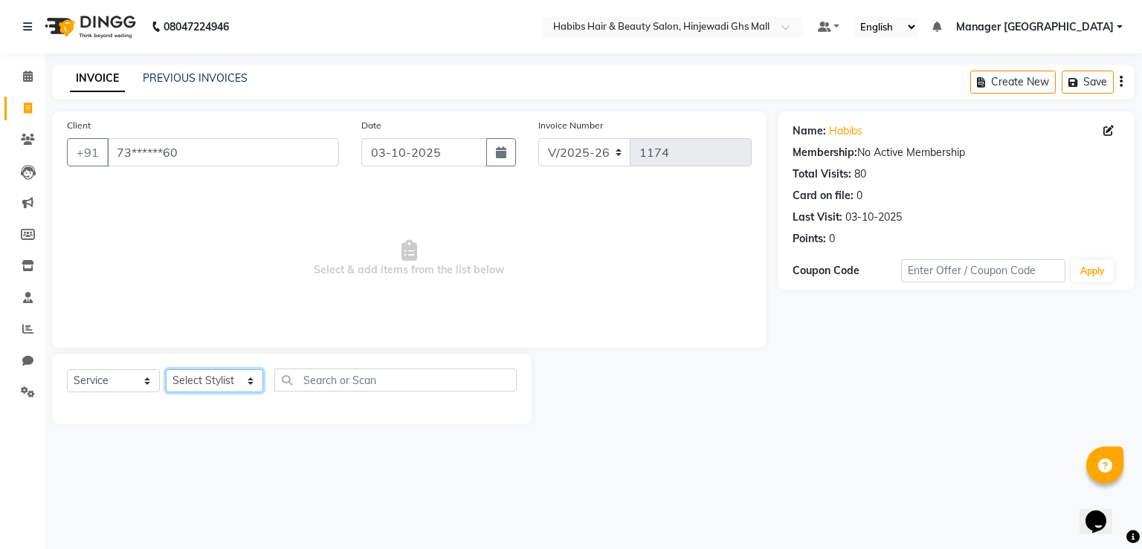
click at [251, 385] on select "Select Stylist GAURAV GURI [PERSON_NAME] Manager GHS MALL [PERSON_NAME] [PERSON…" at bounding box center [214, 380] width 97 height 23
select select "84847"
click at [166, 370] on select "Select Stylist GAURAV GURI [PERSON_NAME] Manager GHS MALL [PERSON_NAME] [PERSON…" at bounding box center [214, 380] width 97 height 23
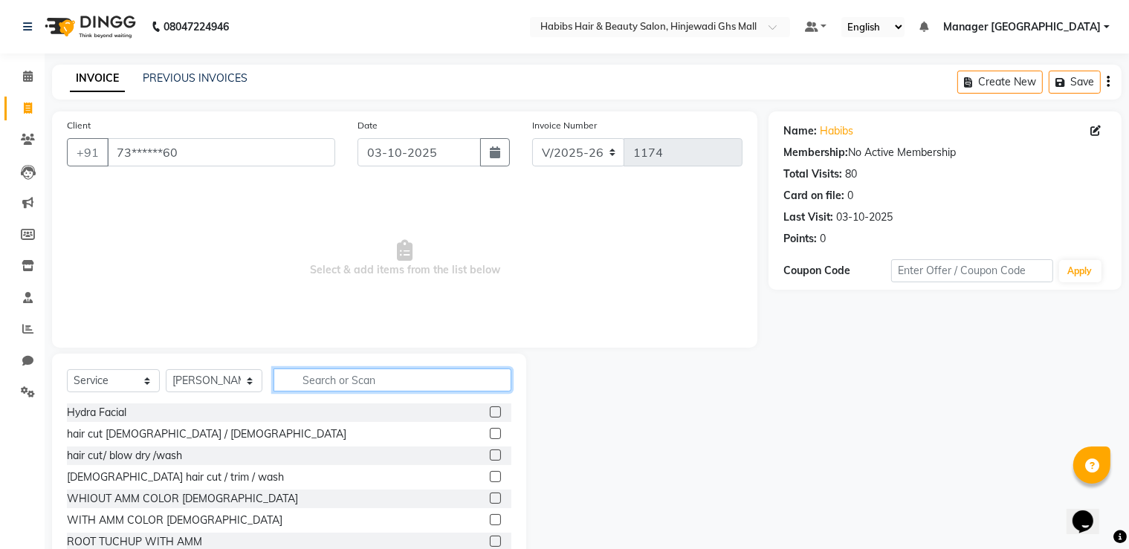
click at [359, 384] on input "text" at bounding box center [392, 380] width 238 height 23
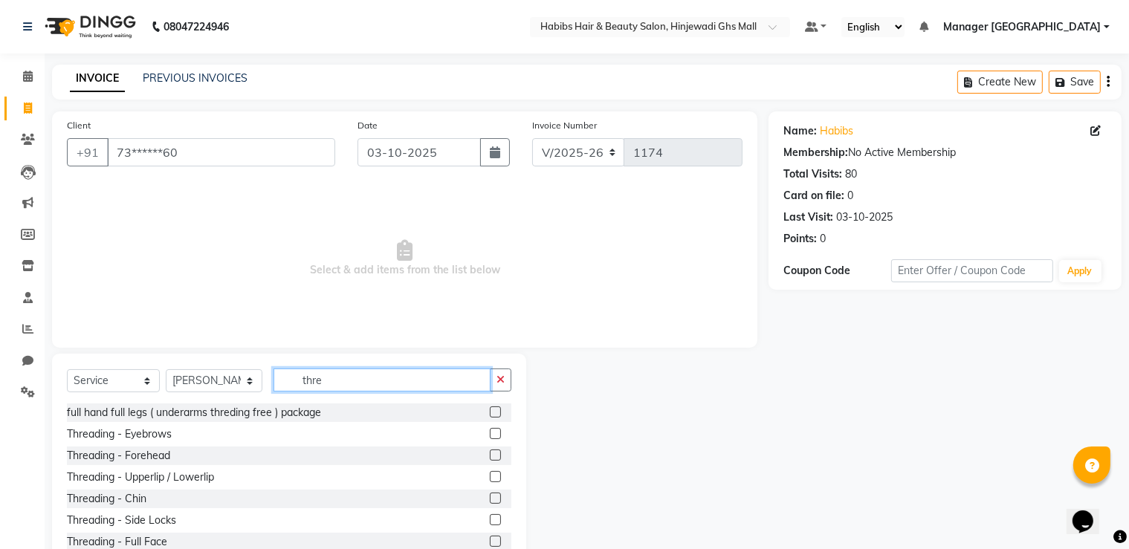
type input "thre"
click at [490, 432] on label at bounding box center [495, 433] width 11 height 11
click at [490, 432] on input "checkbox" at bounding box center [495, 435] width 10 height 10
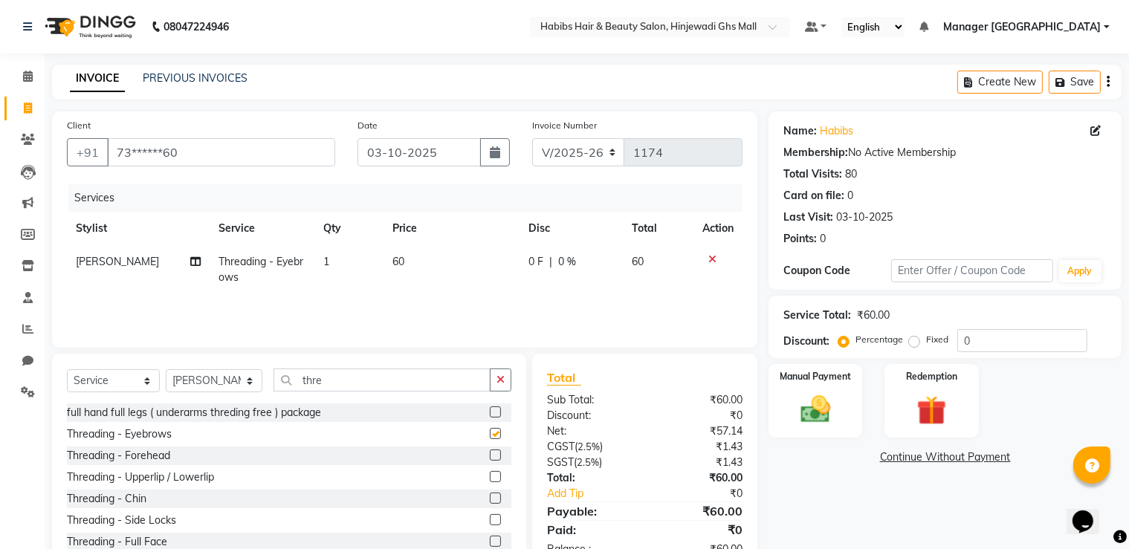
checkbox input "false"
click at [490, 454] on label at bounding box center [495, 455] width 11 height 11
click at [490, 454] on input "checkbox" at bounding box center [495, 456] width 10 height 10
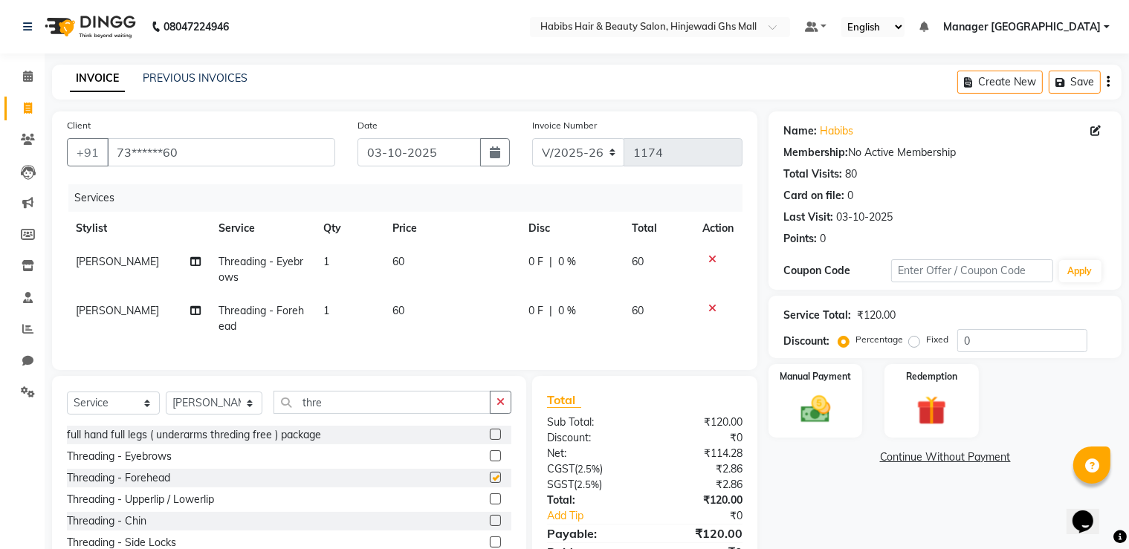
checkbox input "false"
click at [818, 434] on div "Manual Payment" at bounding box center [815, 401] width 97 height 77
drag, startPoint x: 1011, startPoint y: 457, endPoint x: 1001, endPoint y: 472, distance: 18.1
click at [1011, 457] on span "ONLINE" at bounding box center [1012, 458] width 39 height 17
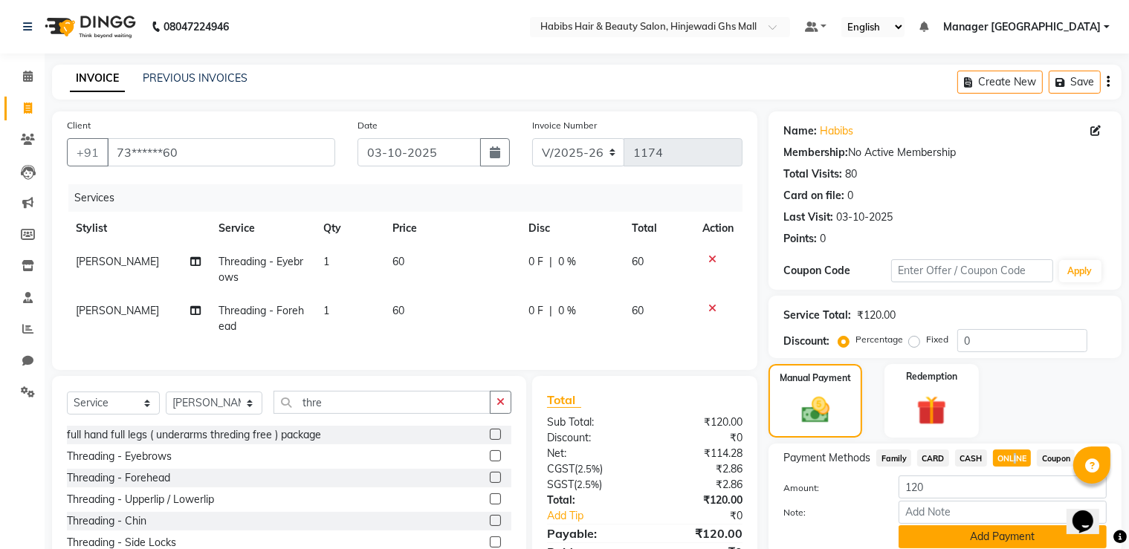
click at [975, 540] on button "Add Payment" at bounding box center [1003, 536] width 208 height 23
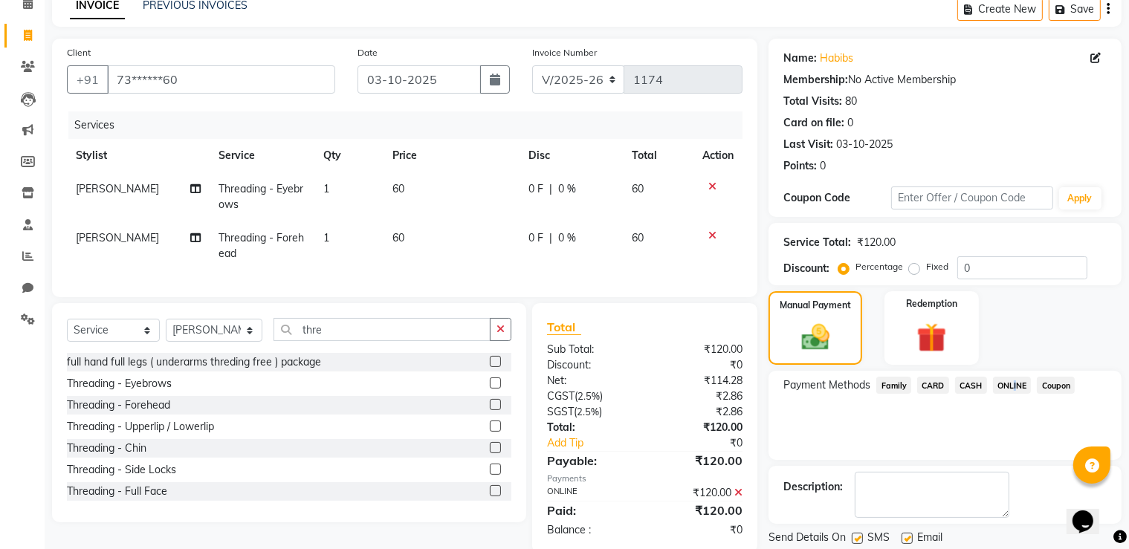
scroll to position [120, 0]
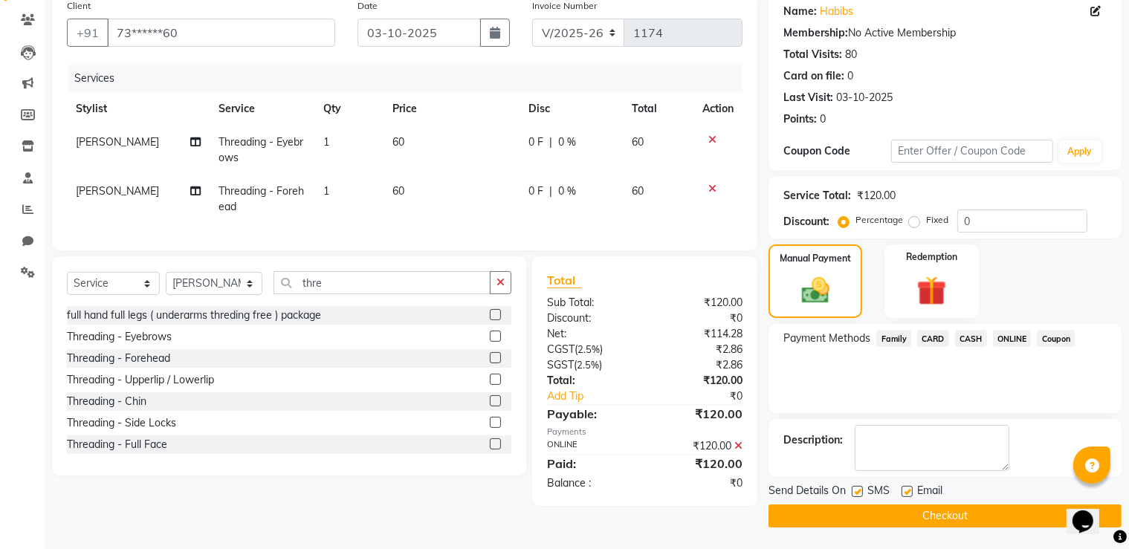
click at [967, 528] on main "INVOICE PREVIOUS INVOICES Create New Save Client +91 73******60 Date [DATE] Inv…" at bounding box center [587, 247] width 1084 height 605
click at [962, 523] on button "Checkout" at bounding box center [944, 516] width 353 height 23
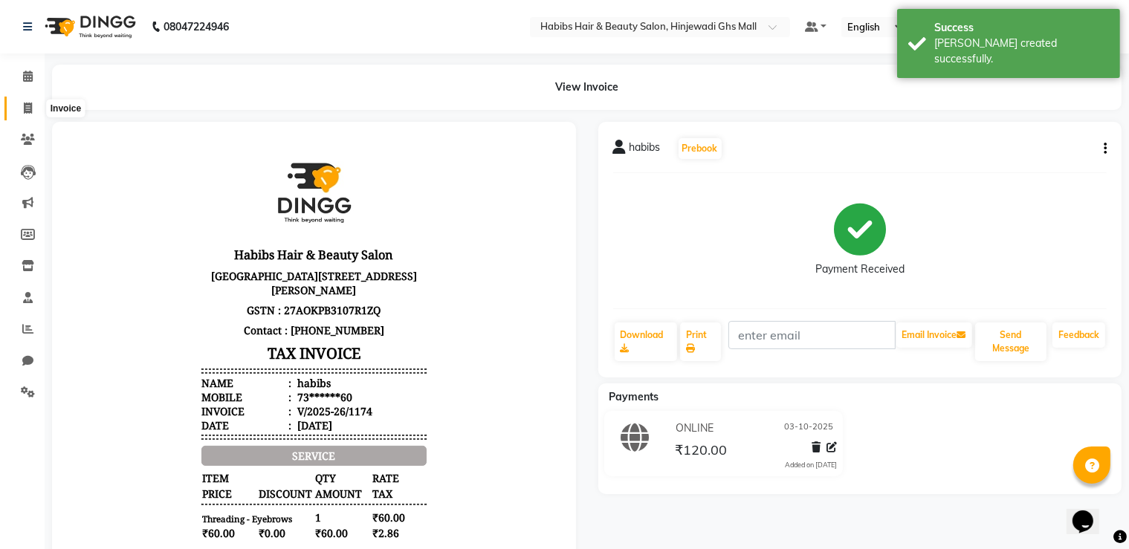
click at [36, 106] on span at bounding box center [28, 108] width 26 height 17
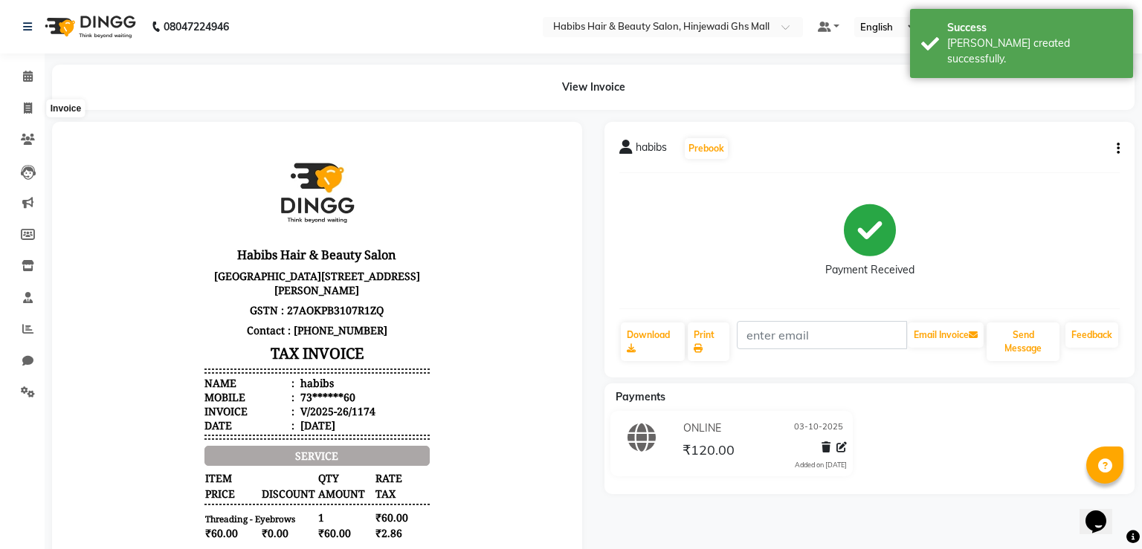
select select "service"
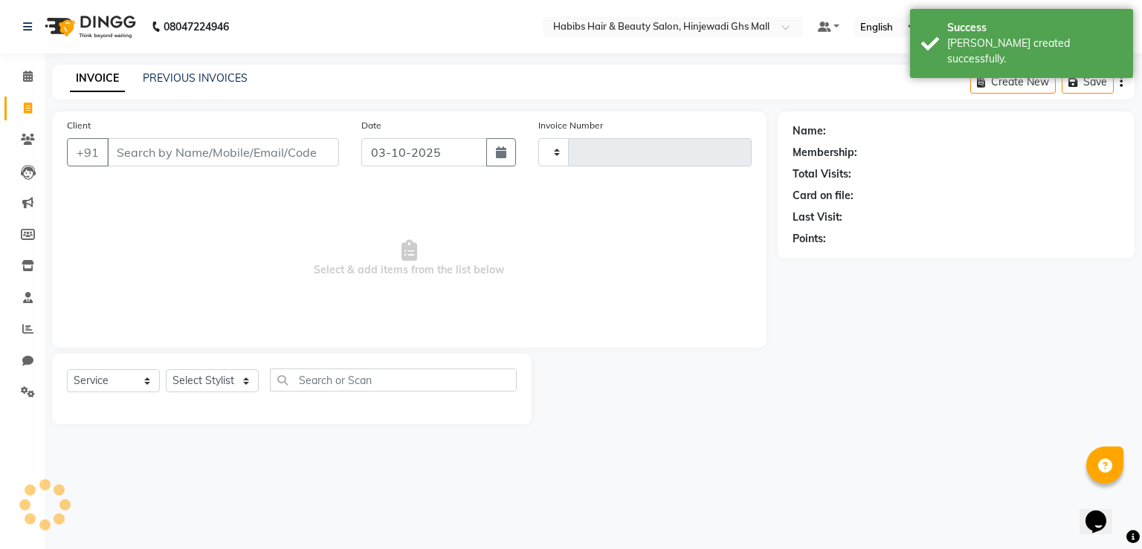
type input "1175"
select select "7463"
click at [253, 151] on input "Client" at bounding box center [223, 152] width 232 height 28
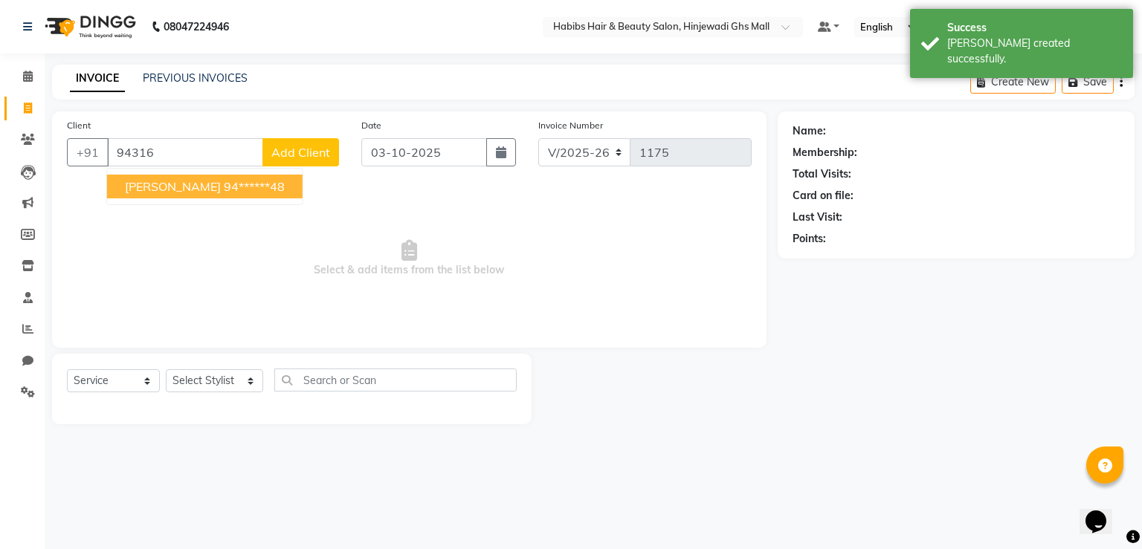
click at [249, 195] on button "[PERSON_NAME] 94******48" at bounding box center [204, 187] width 195 height 24
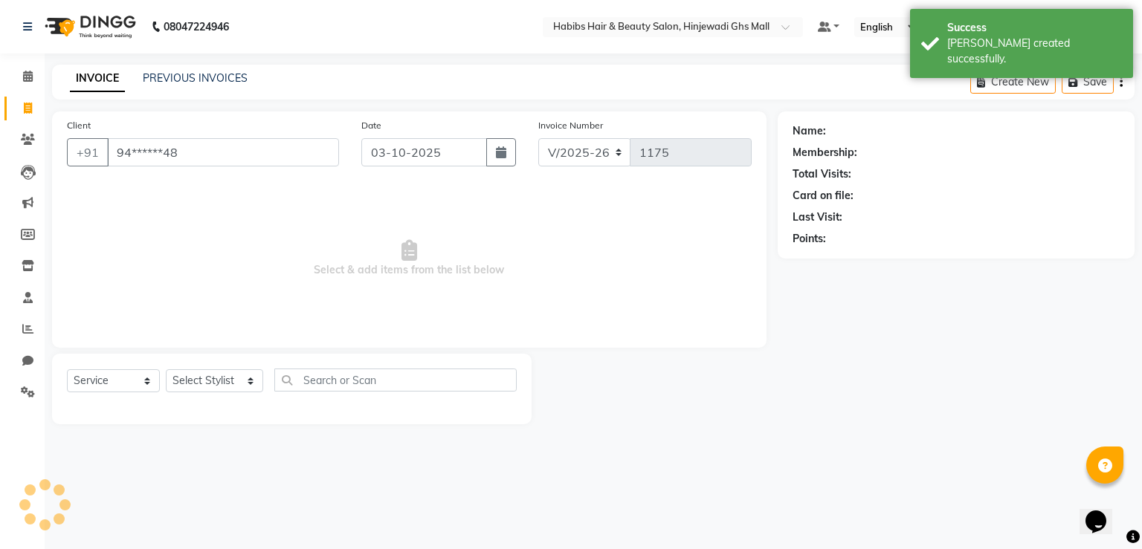
type input "94******48"
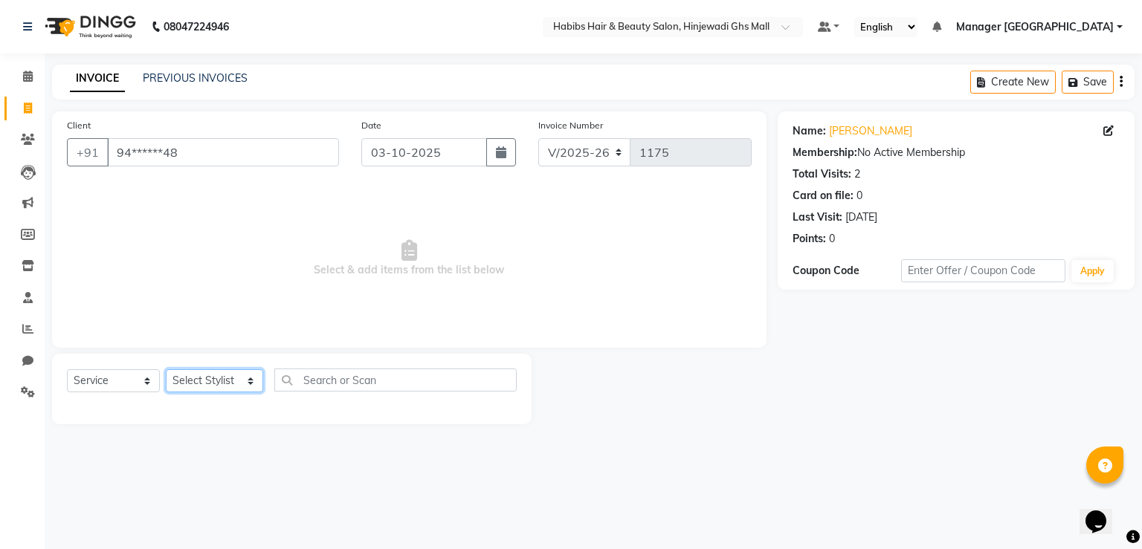
click at [199, 389] on select "Select Stylist GAURAV GURI [PERSON_NAME] Manager GHS MALL [PERSON_NAME] [PERSON…" at bounding box center [214, 380] width 97 height 23
select select "84847"
click at [166, 370] on select "Select Stylist GAURAV GURI [PERSON_NAME] Manager GHS MALL [PERSON_NAME] [PERSON…" at bounding box center [214, 380] width 97 height 23
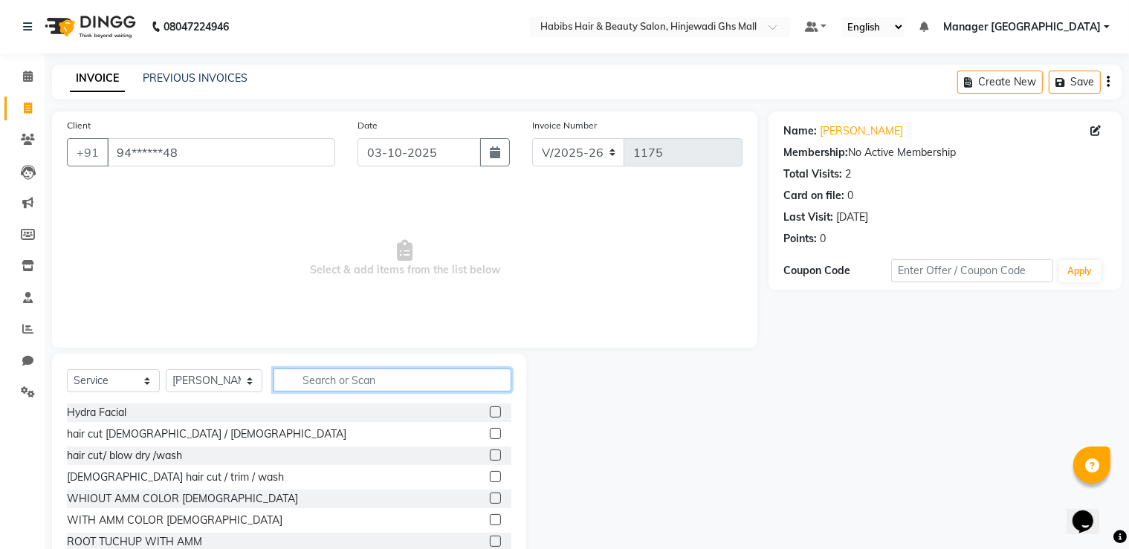
click at [372, 372] on input "text" at bounding box center [392, 380] width 238 height 23
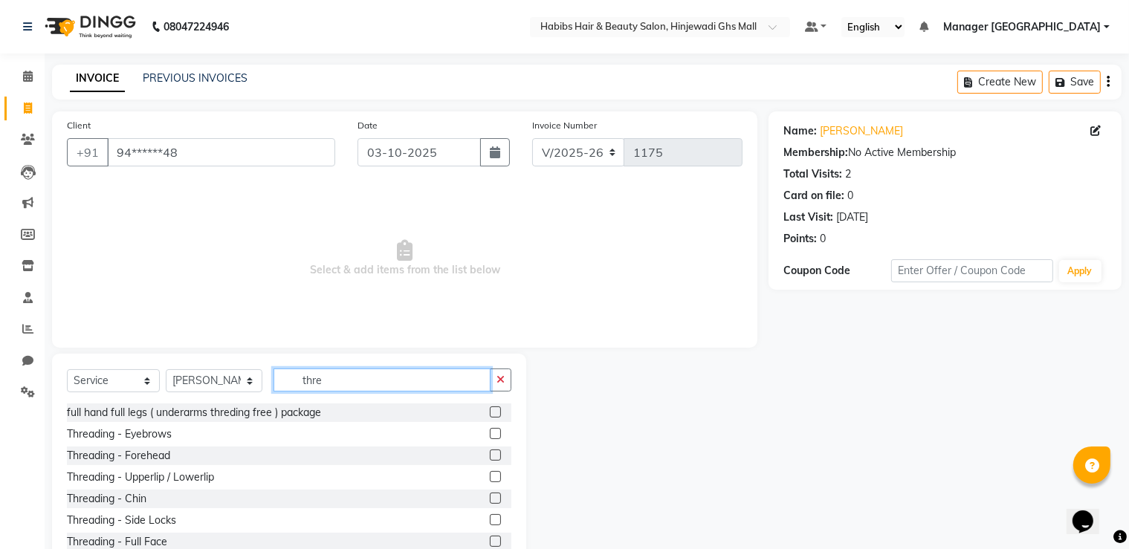
type input "thre"
click at [490, 433] on label at bounding box center [495, 433] width 11 height 11
click at [490, 433] on input "checkbox" at bounding box center [495, 435] width 10 height 10
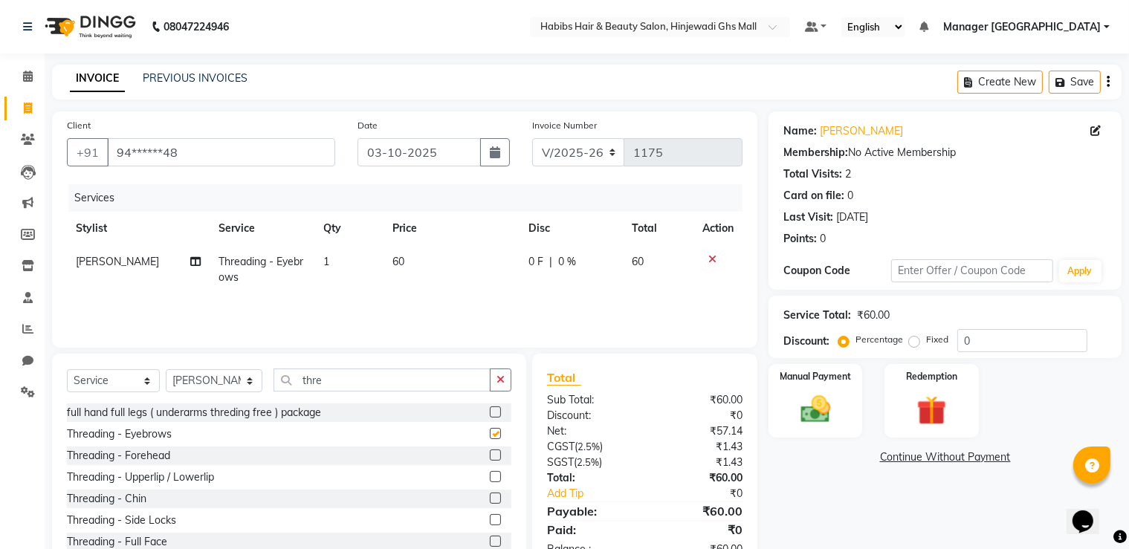
checkbox input "false"
click at [490, 459] on label at bounding box center [495, 455] width 11 height 11
click at [490, 459] on input "checkbox" at bounding box center [495, 456] width 10 height 10
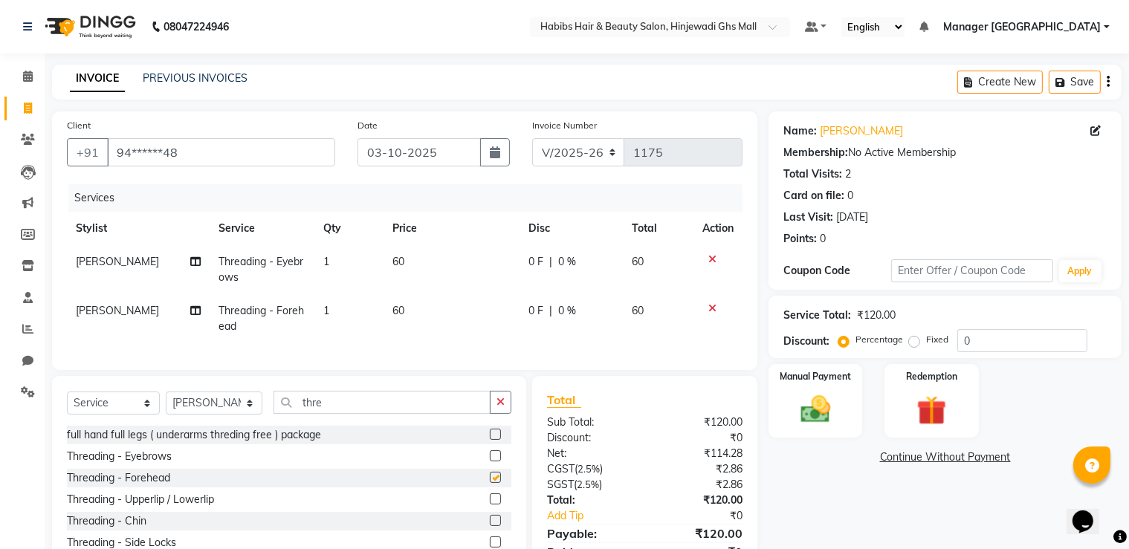
checkbox input "false"
drag, startPoint x: 479, startPoint y: 516, endPoint x: 492, endPoint y: 499, distance: 21.7
click at [490, 505] on label at bounding box center [495, 498] width 11 height 11
click at [490, 505] on input "checkbox" at bounding box center [495, 500] width 10 height 10
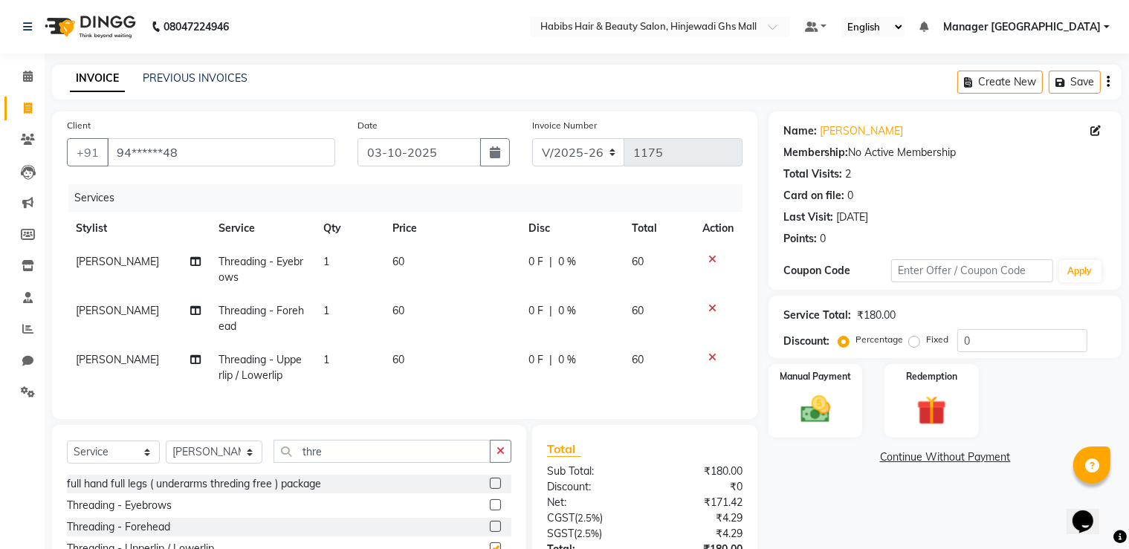
checkbox input "false"
drag, startPoint x: 841, startPoint y: 404, endPoint x: 887, endPoint y: 419, distance: 48.4
click at [841, 405] on div "Manual Payment" at bounding box center [815, 401] width 94 height 74
drag, startPoint x: 1023, startPoint y: 456, endPoint x: 1024, endPoint y: 471, distance: 14.9
click at [1023, 457] on span "ONLINE" at bounding box center [1012, 458] width 39 height 17
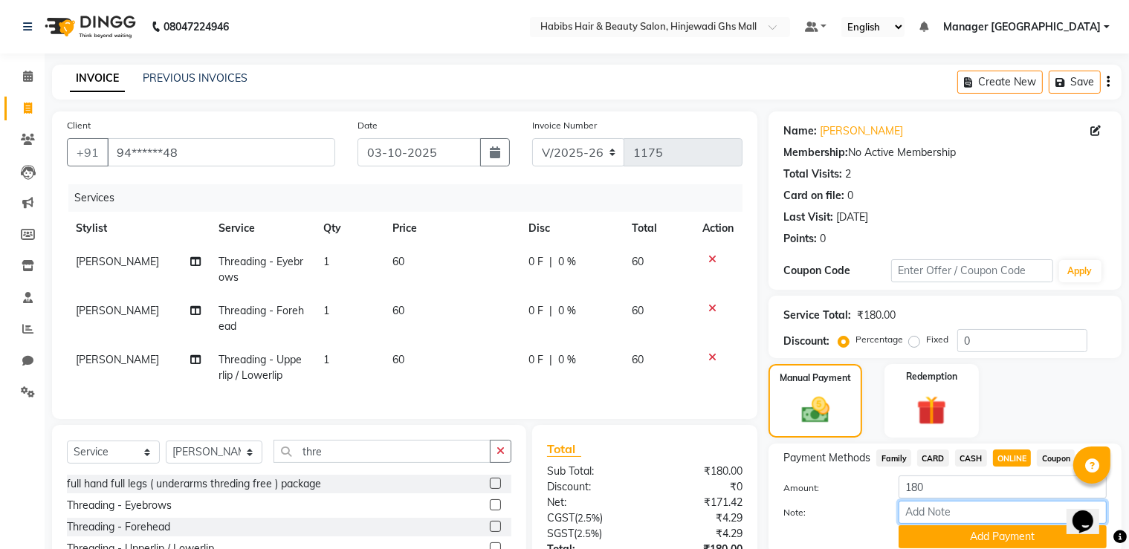
drag, startPoint x: 1002, startPoint y: 505, endPoint x: 1000, endPoint y: 519, distance: 15.0
click at [1000, 519] on input "Note:" at bounding box center [1003, 512] width 208 height 23
click at [1000, 531] on button "Add Payment" at bounding box center [1003, 536] width 208 height 23
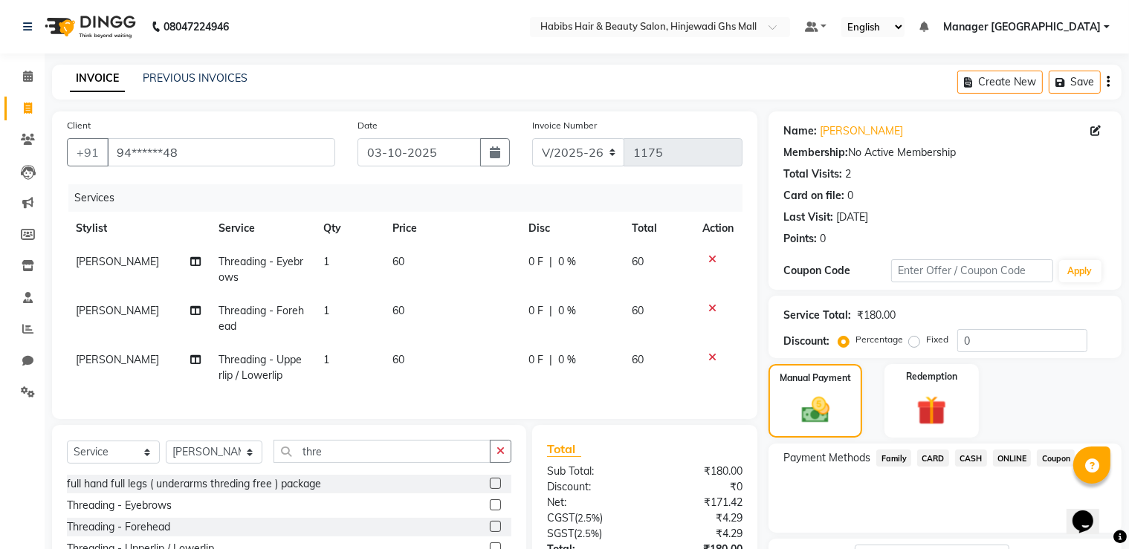
scroll to position [161, 0]
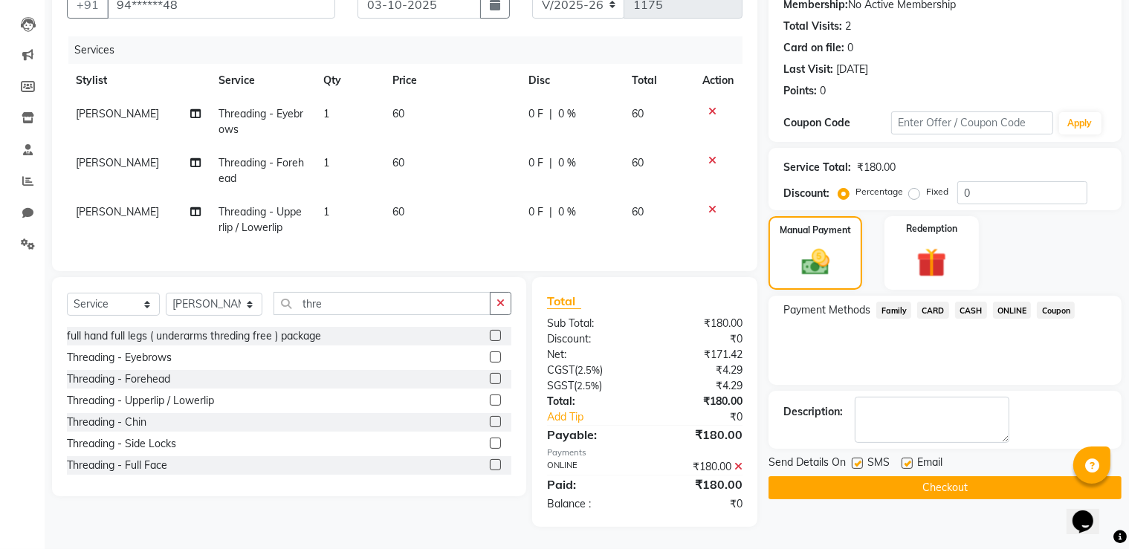
click at [982, 476] on button "Checkout" at bounding box center [944, 487] width 353 height 23
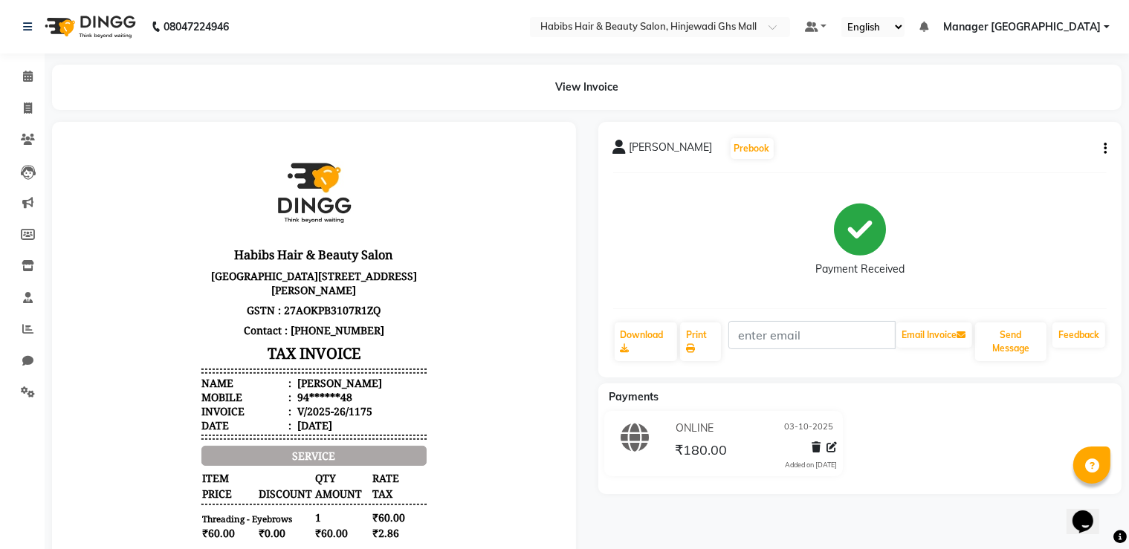
scroll to position [331, 0]
